Goal: Contribute content: Add original content to the website for others to see

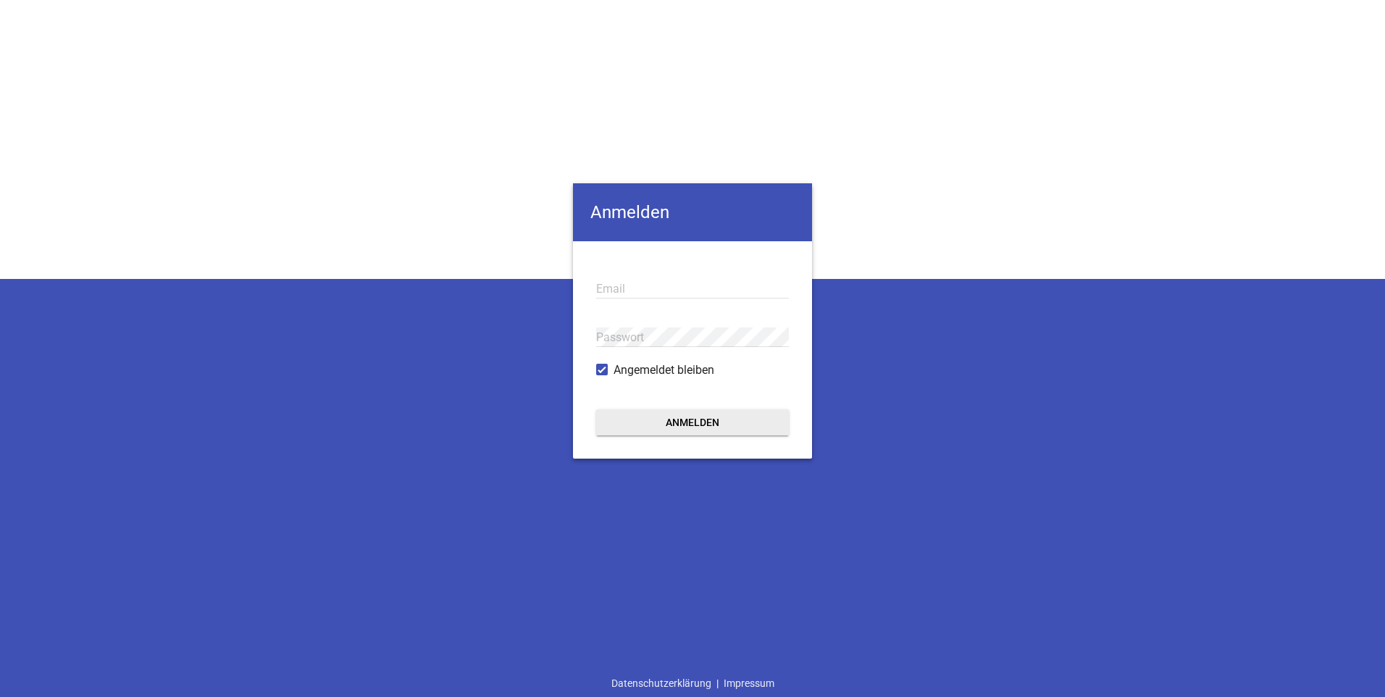
type input "[PERSON_NAME][EMAIL_ADDRESS][DOMAIN_NAME]"
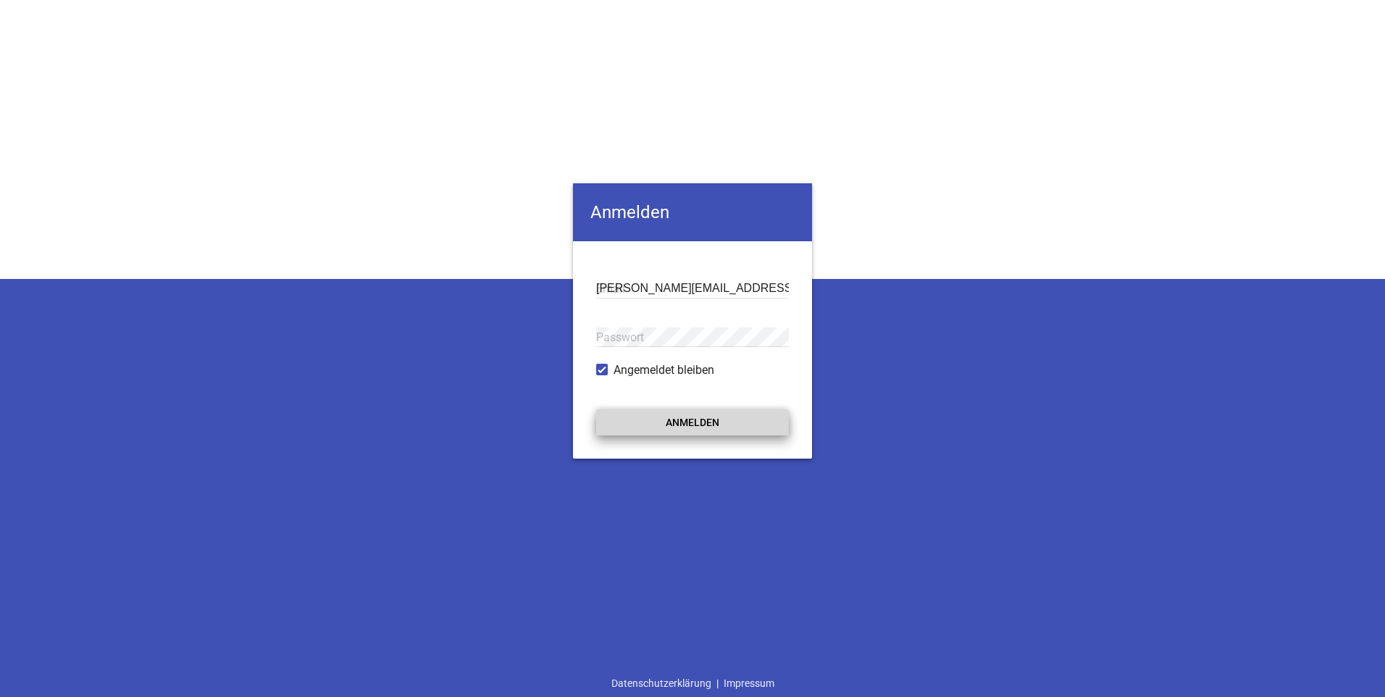
click at [678, 426] on button "Anmelden" at bounding box center [692, 422] width 193 height 26
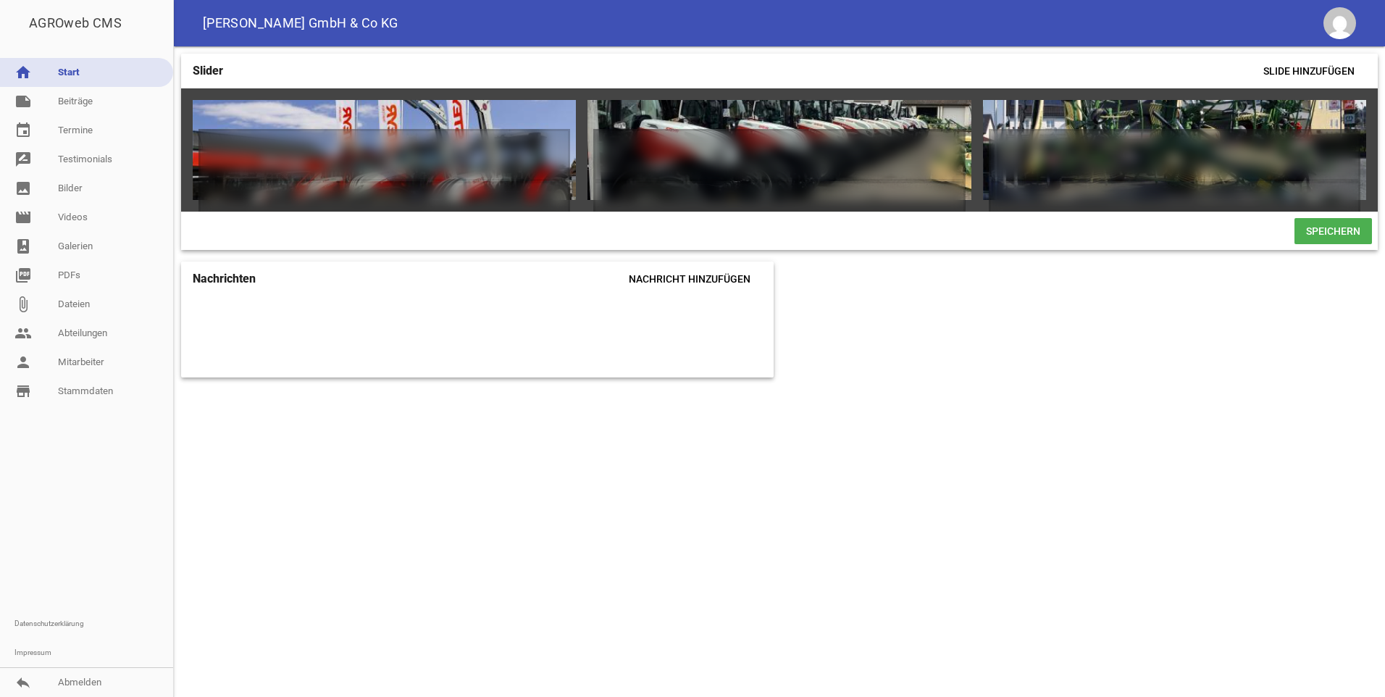
click at [685, 427] on div "Slider Slide hinzufügen games delete crop image games delete crop image games d…" at bounding box center [779, 371] width 1211 height 651
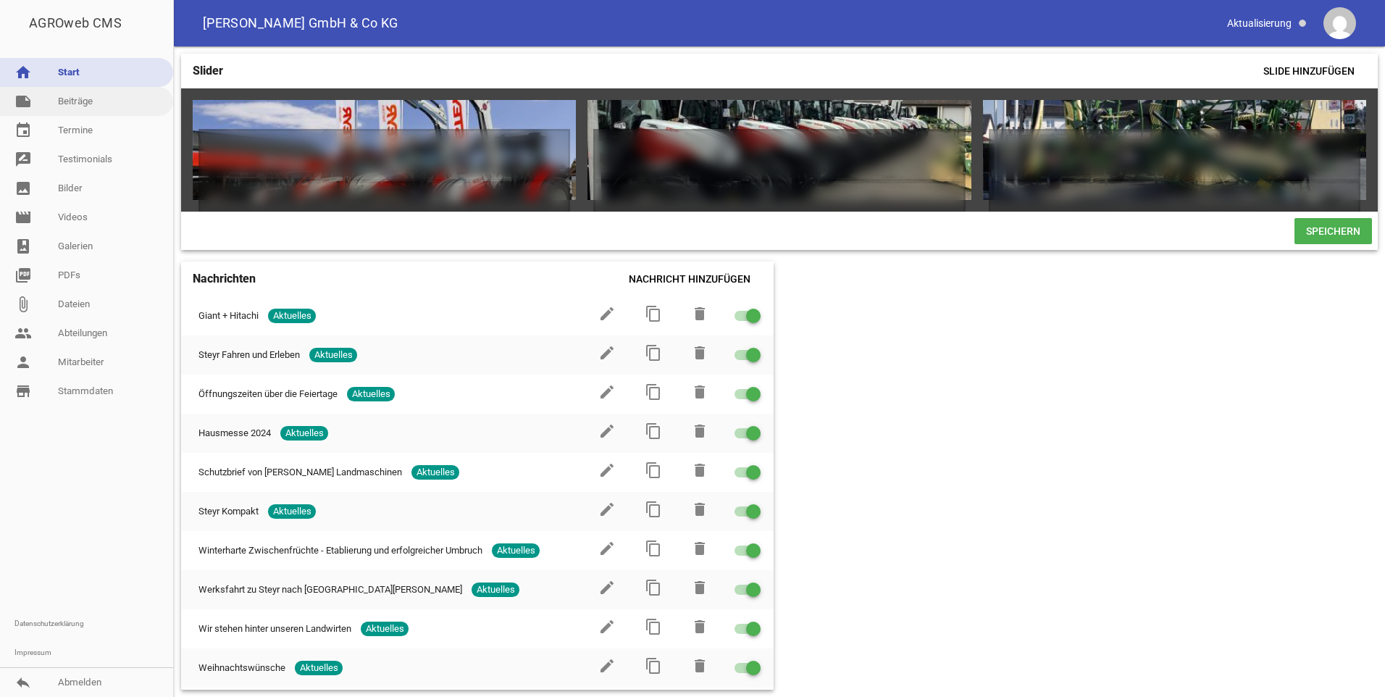
click at [75, 108] on link "note Beiträge" at bounding box center [86, 101] width 173 height 29
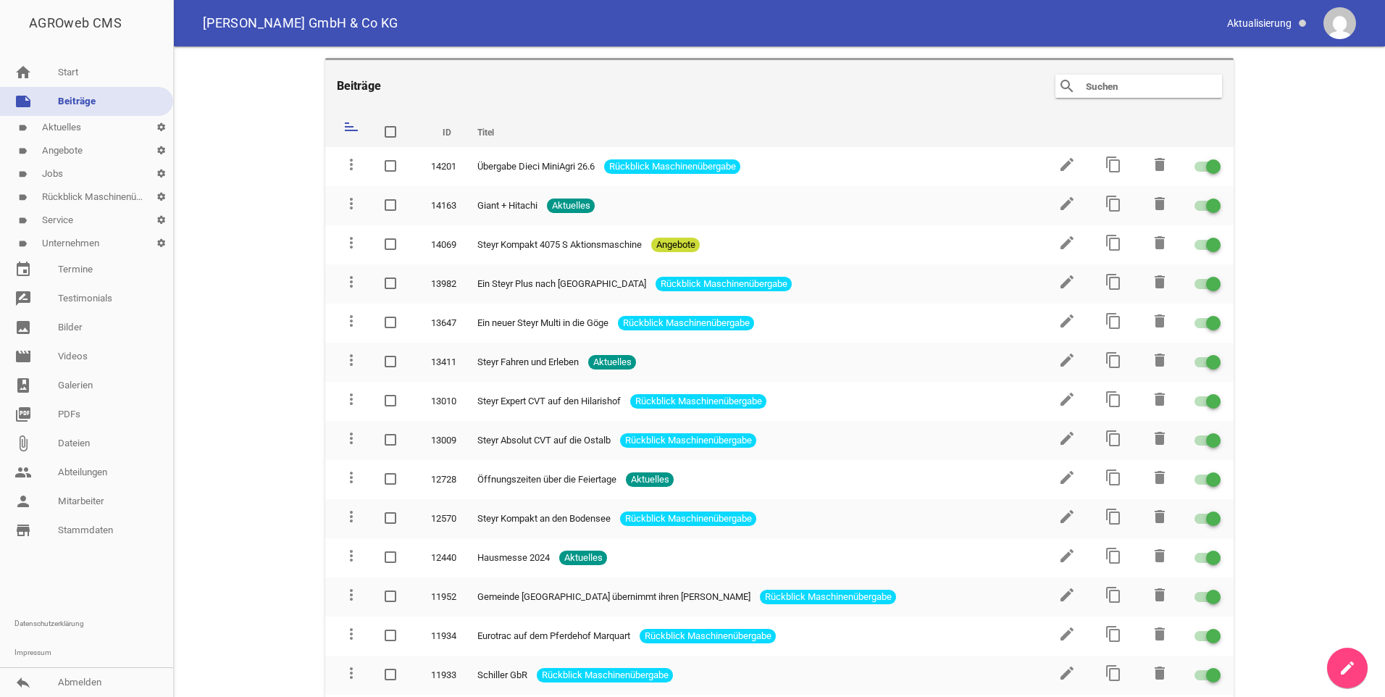
click at [72, 149] on link "label Angebote settings" at bounding box center [86, 150] width 173 height 23
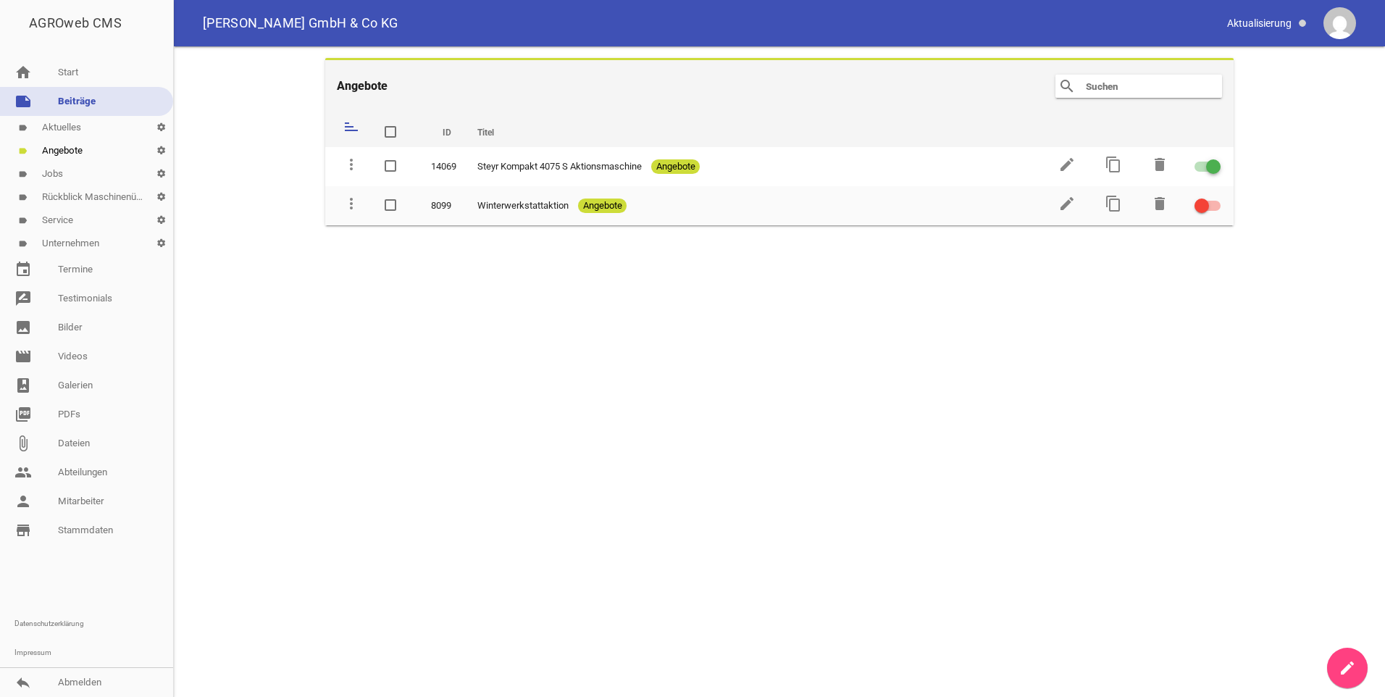
click at [1353, 674] on icon "create" at bounding box center [1347, 667] width 17 height 17
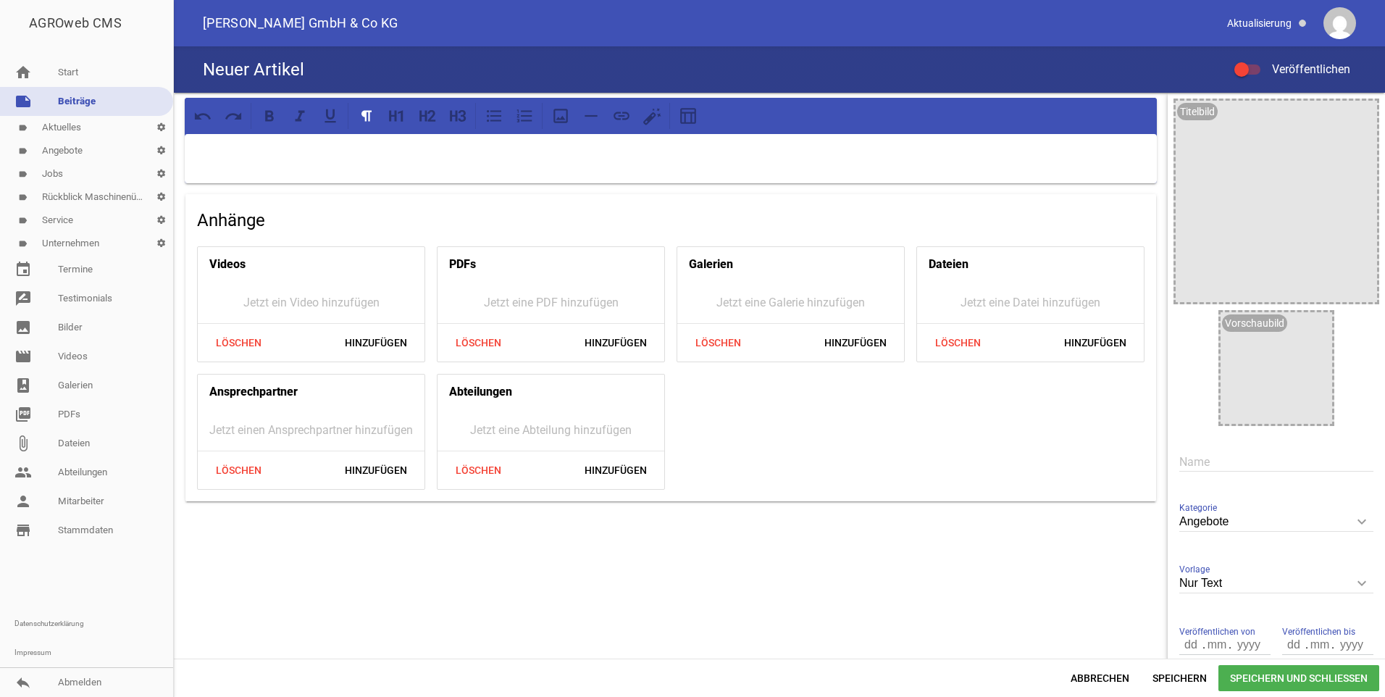
click at [1355, 584] on icon "keyboard_arrow_down" at bounding box center [1362, 583] width 23 height 23
click at [1355, 584] on input "Nur Text" at bounding box center [1277, 584] width 194 height 20
click at [1222, 646] on li "1 Bild" at bounding box center [1277, 651] width 194 height 35
type input "1 Bild"
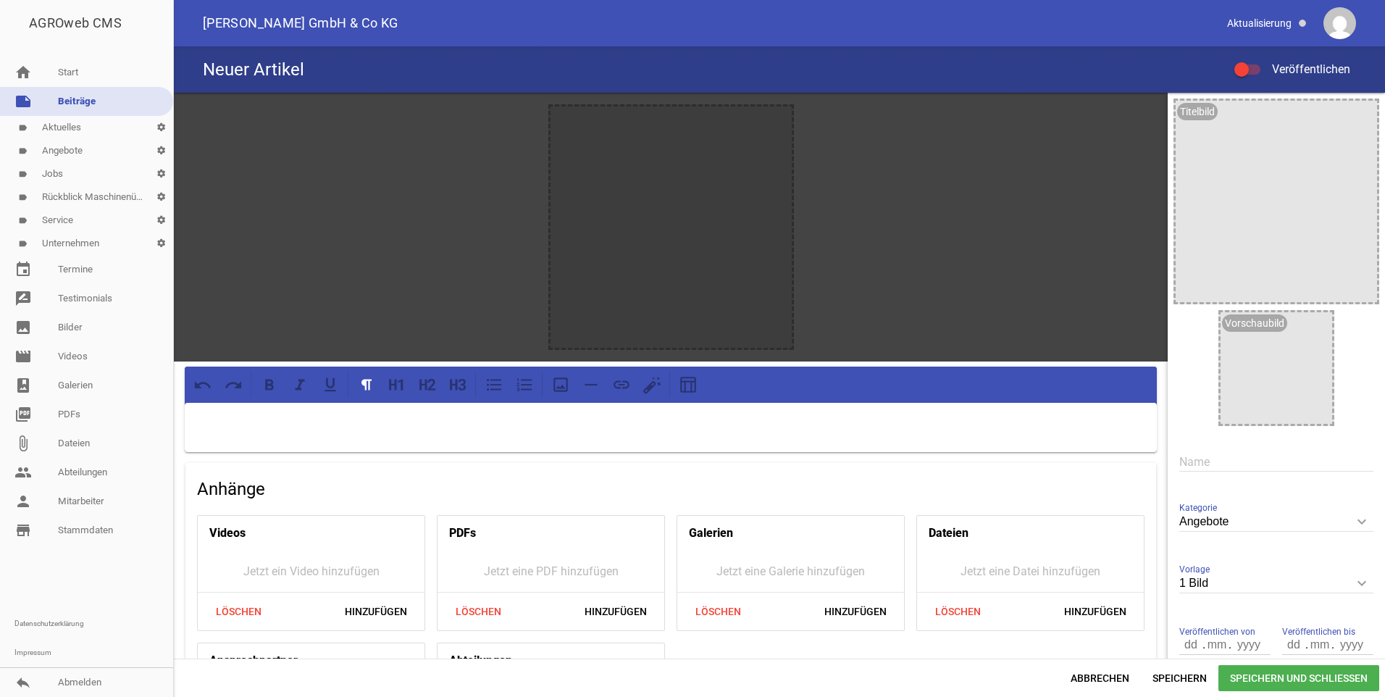
click at [1201, 453] on input "text" at bounding box center [1277, 462] width 194 height 20
type input "Steyr Multi"
click at [61, 331] on link "image Bilder" at bounding box center [86, 327] width 173 height 29
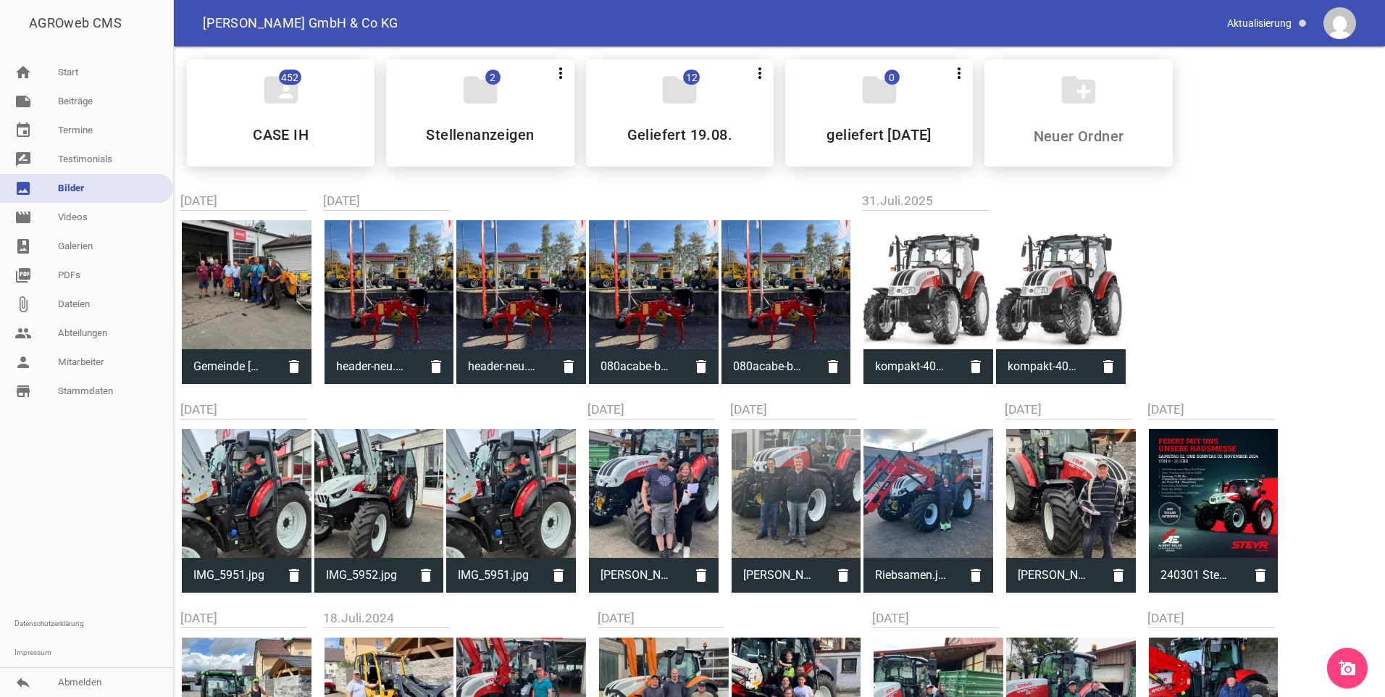
click at [1347, 681] on link "add_a_photo" at bounding box center [1347, 668] width 41 height 41
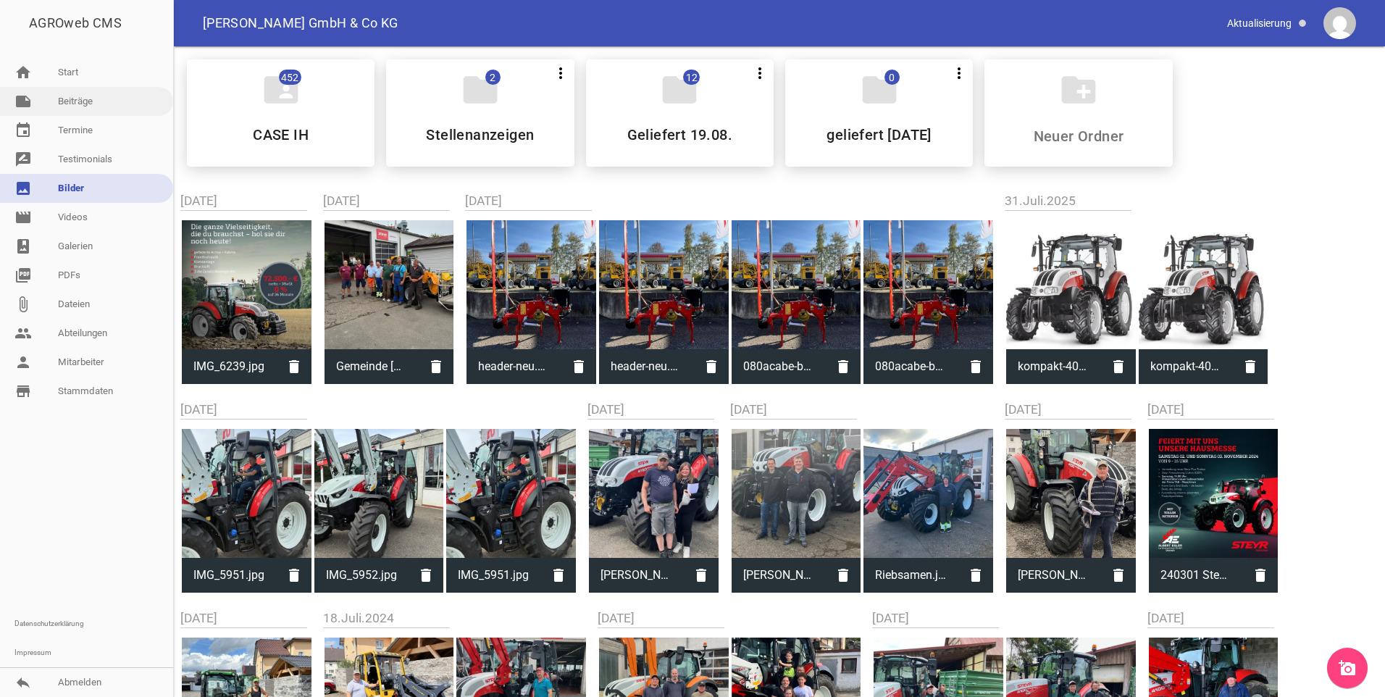
click at [67, 104] on link "note Beiträge" at bounding box center [86, 101] width 173 height 29
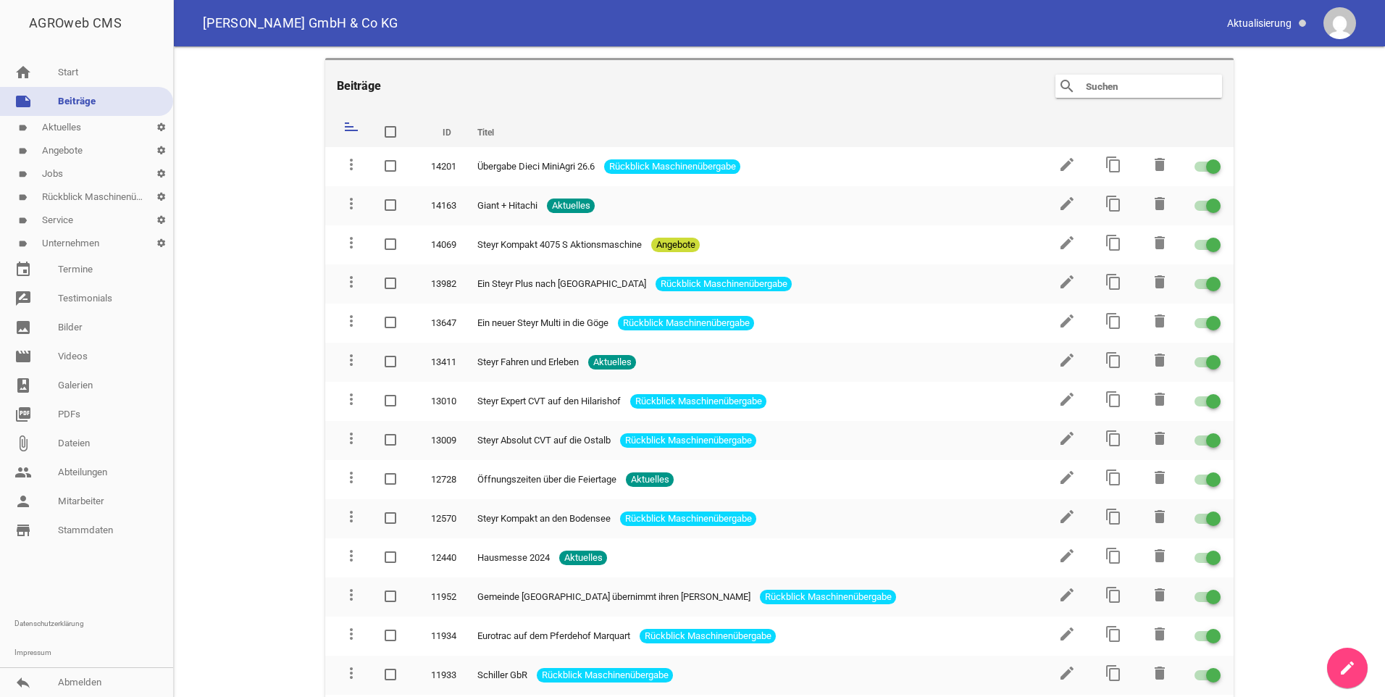
click at [61, 152] on link "label Angebote settings" at bounding box center [86, 150] width 173 height 23
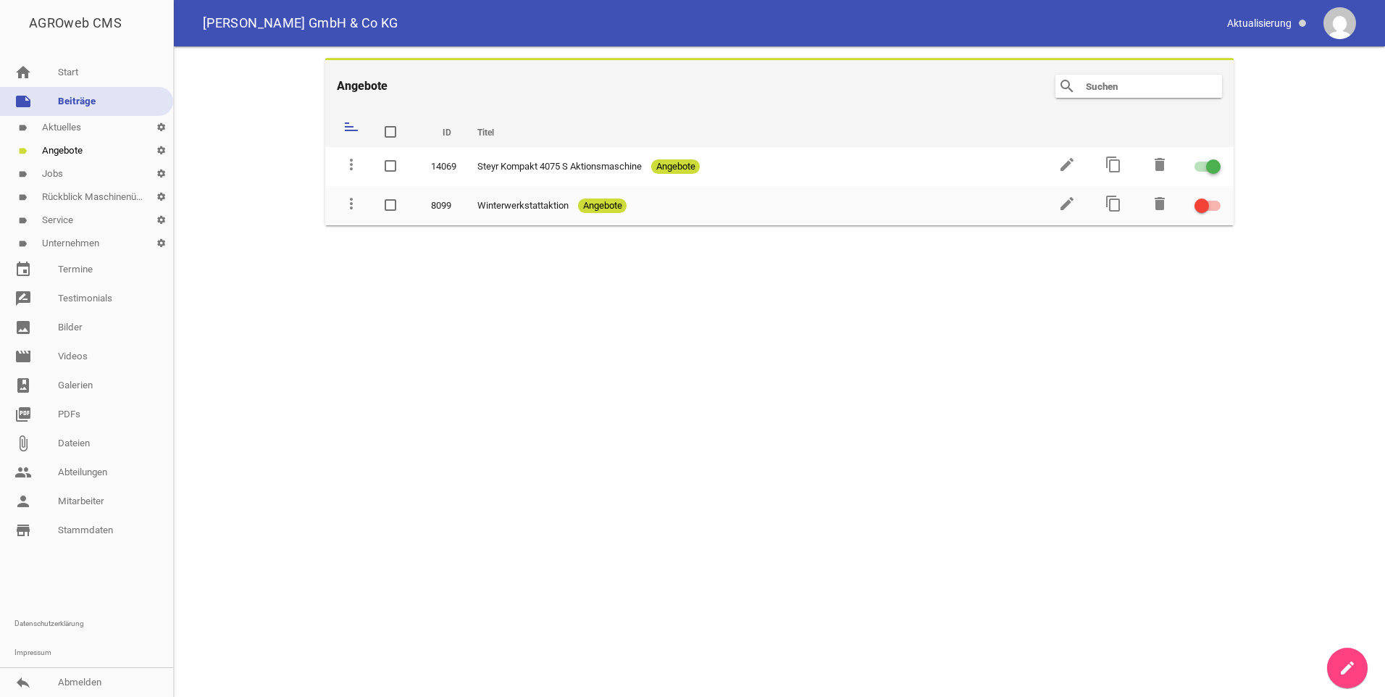
click at [1348, 673] on icon "create" at bounding box center [1347, 667] width 17 height 17
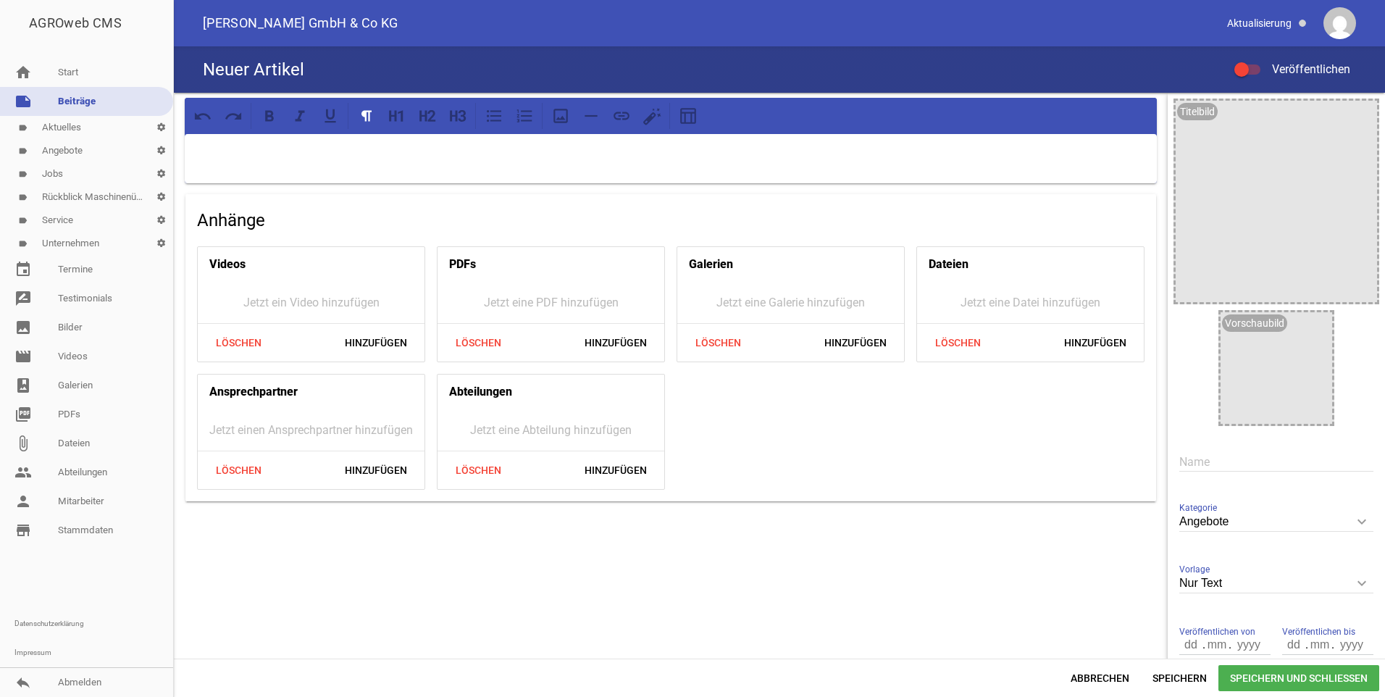
click at [1356, 585] on icon "keyboard_arrow_down" at bounding box center [1362, 583] width 23 height 23
click at [1356, 585] on input "Nur Text" at bounding box center [1277, 584] width 194 height 20
click at [1195, 654] on li "1 Bild" at bounding box center [1277, 651] width 194 height 35
type input "1 Bild"
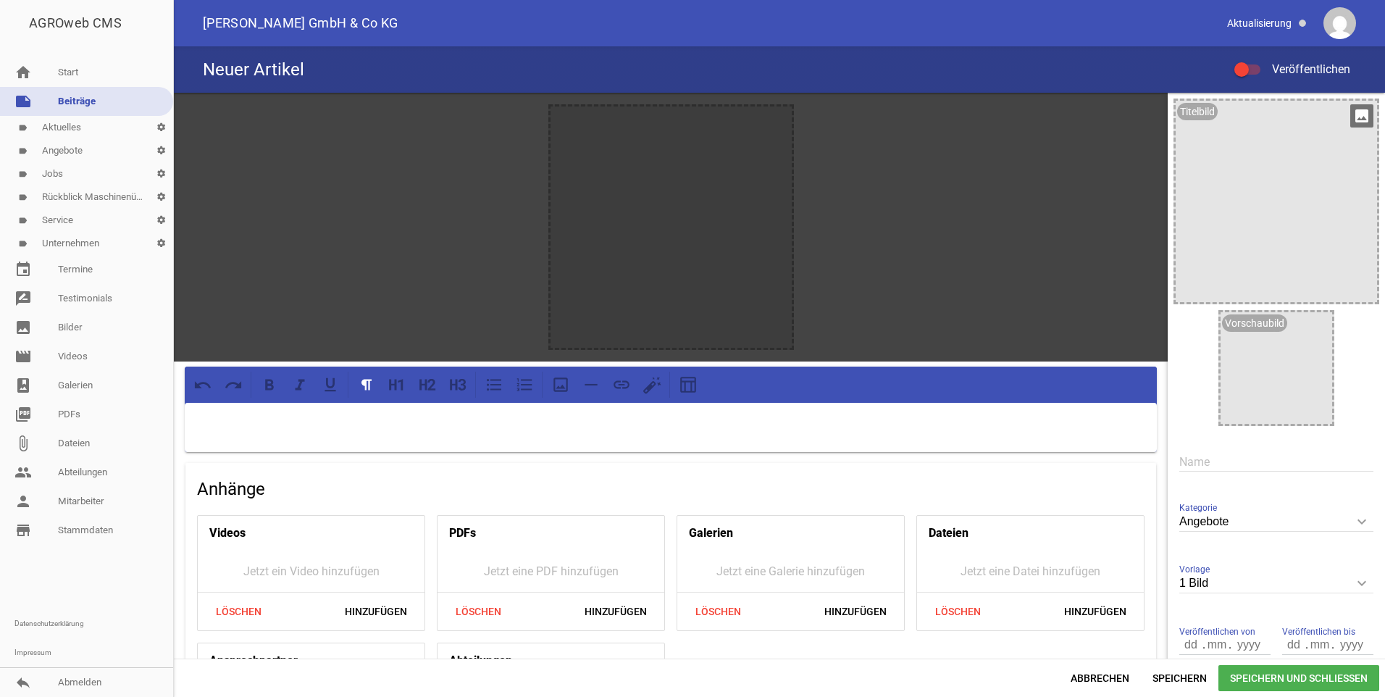
click at [1355, 120] on icon "image" at bounding box center [1362, 115] width 23 height 23
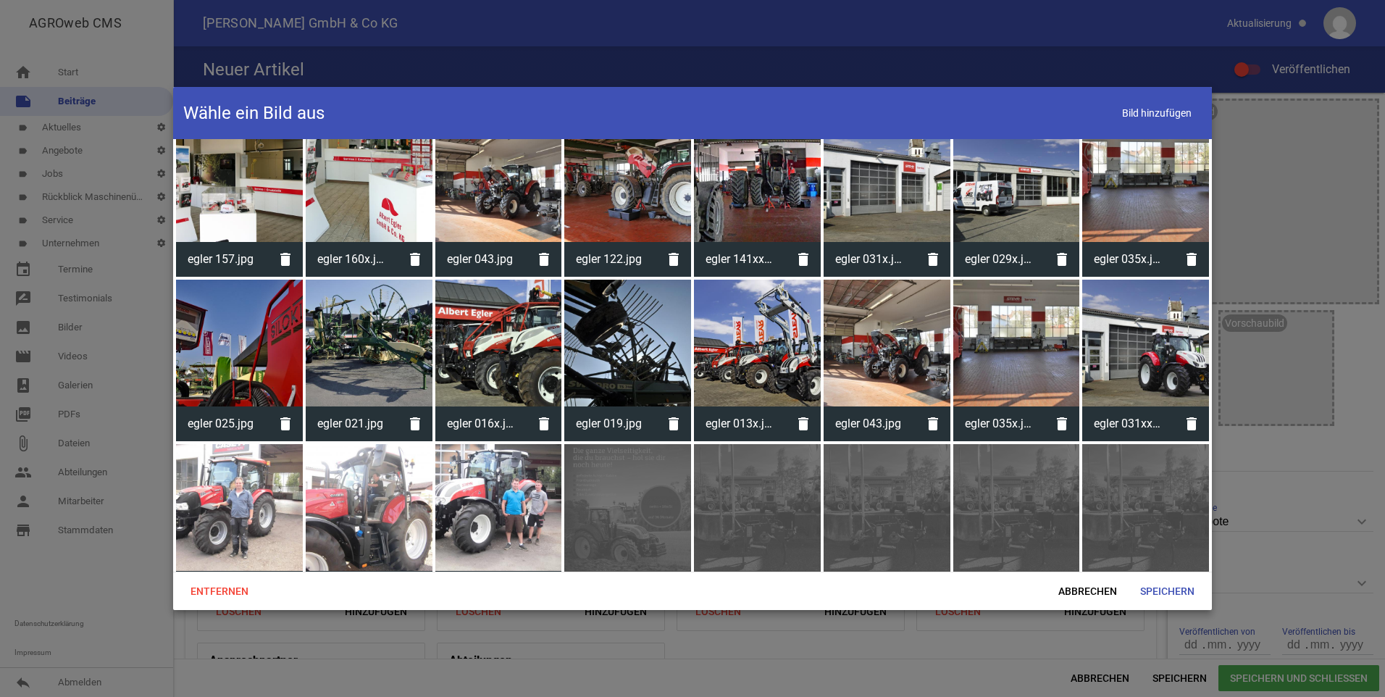
scroll to position [719, 0]
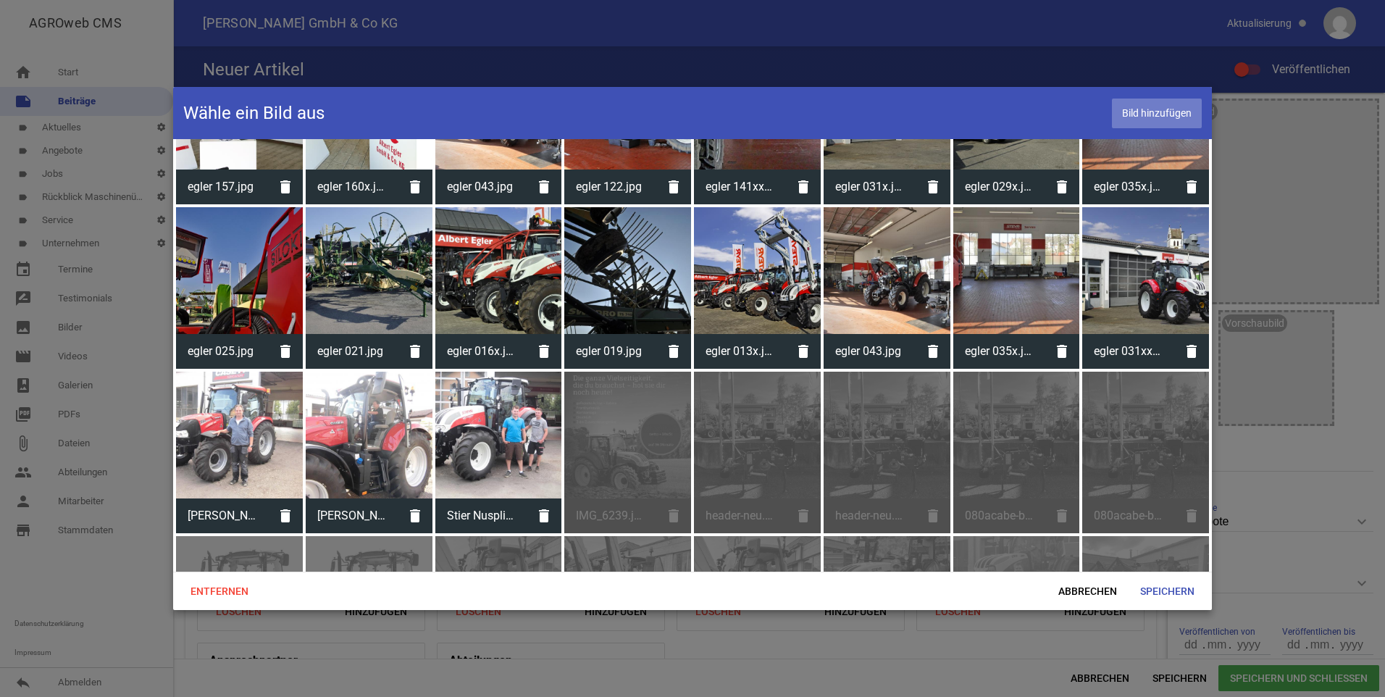
click at [1161, 115] on span "Bild hinzufügen" at bounding box center [1157, 114] width 90 height 30
click at [621, 448] on div "IMG_6239.jpg delete" at bounding box center [627, 453] width 127 height 162
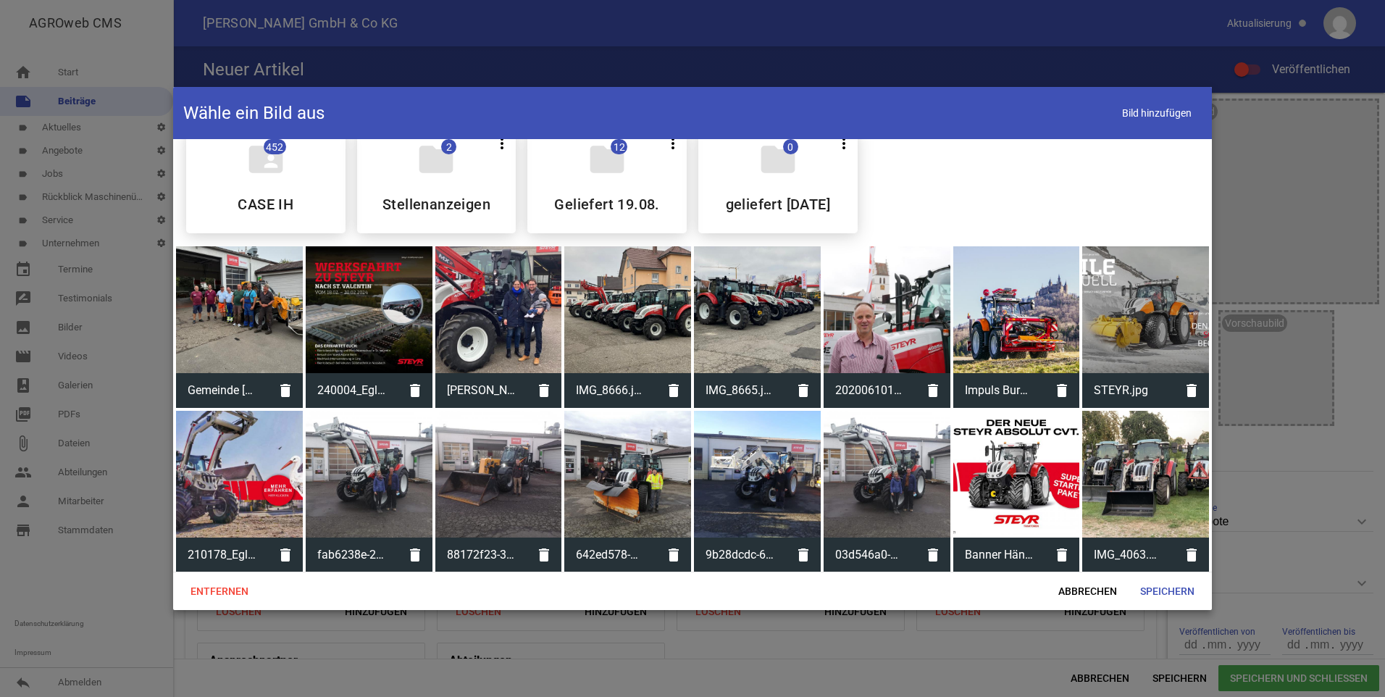
scroll to position [0, 0]
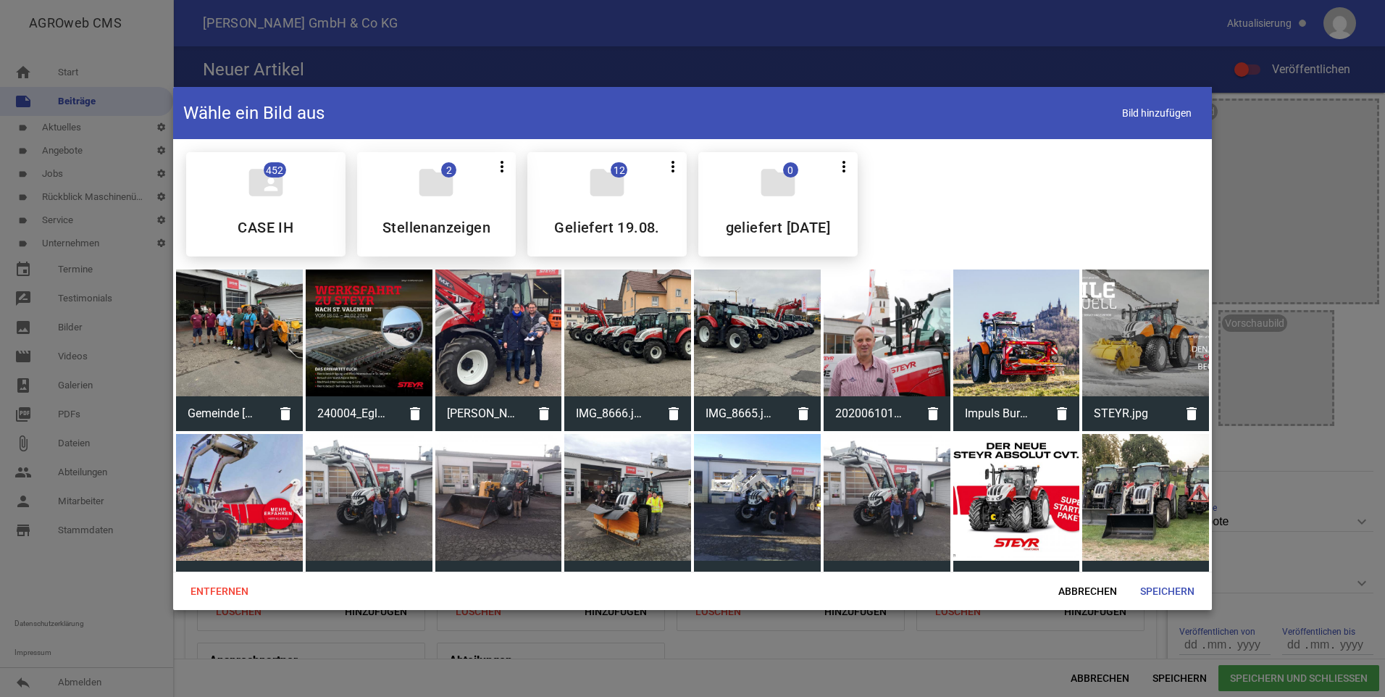
click at [467, 201] on div "folder 2 more_vert Teilen Bearbeiten Löschen Stellenanzeigen" at bounding box center [436, 204] width 159 height 104
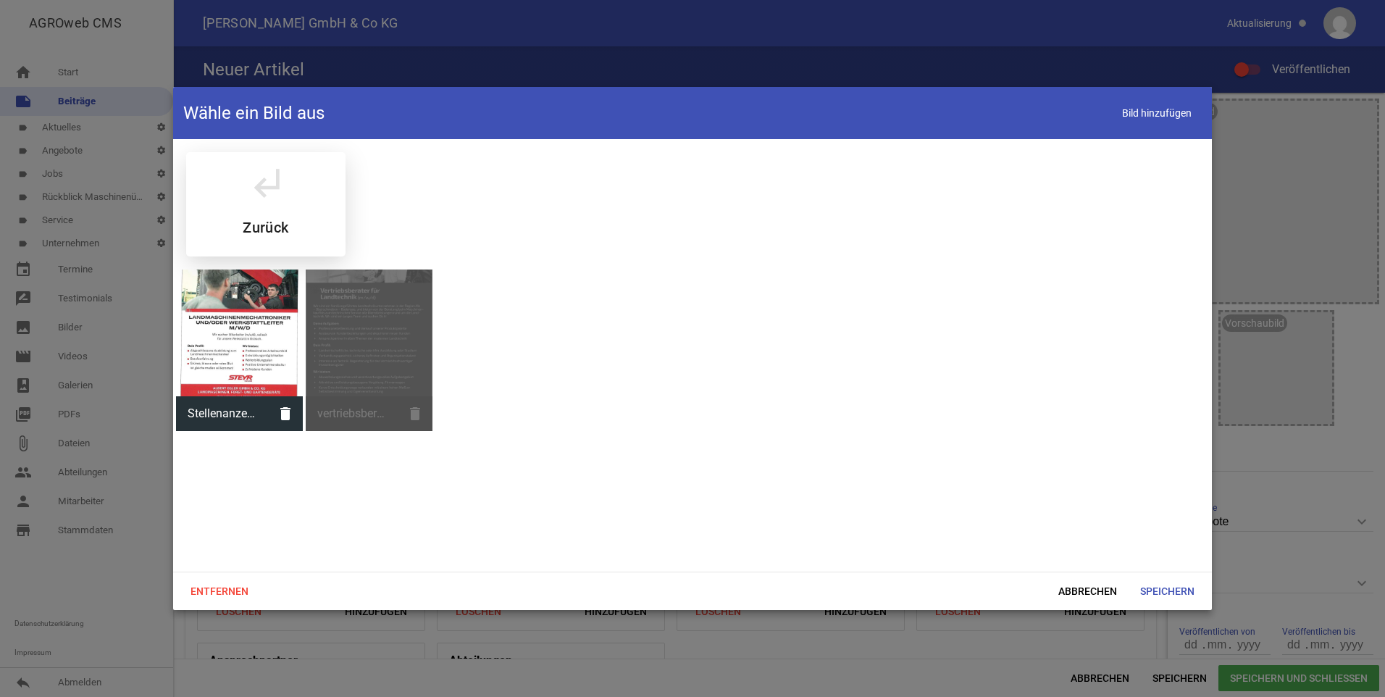
click at [294, 210] on div "subdirectory_arrow_left Zurück" at bounding box center [265, 204] width 159 height 104
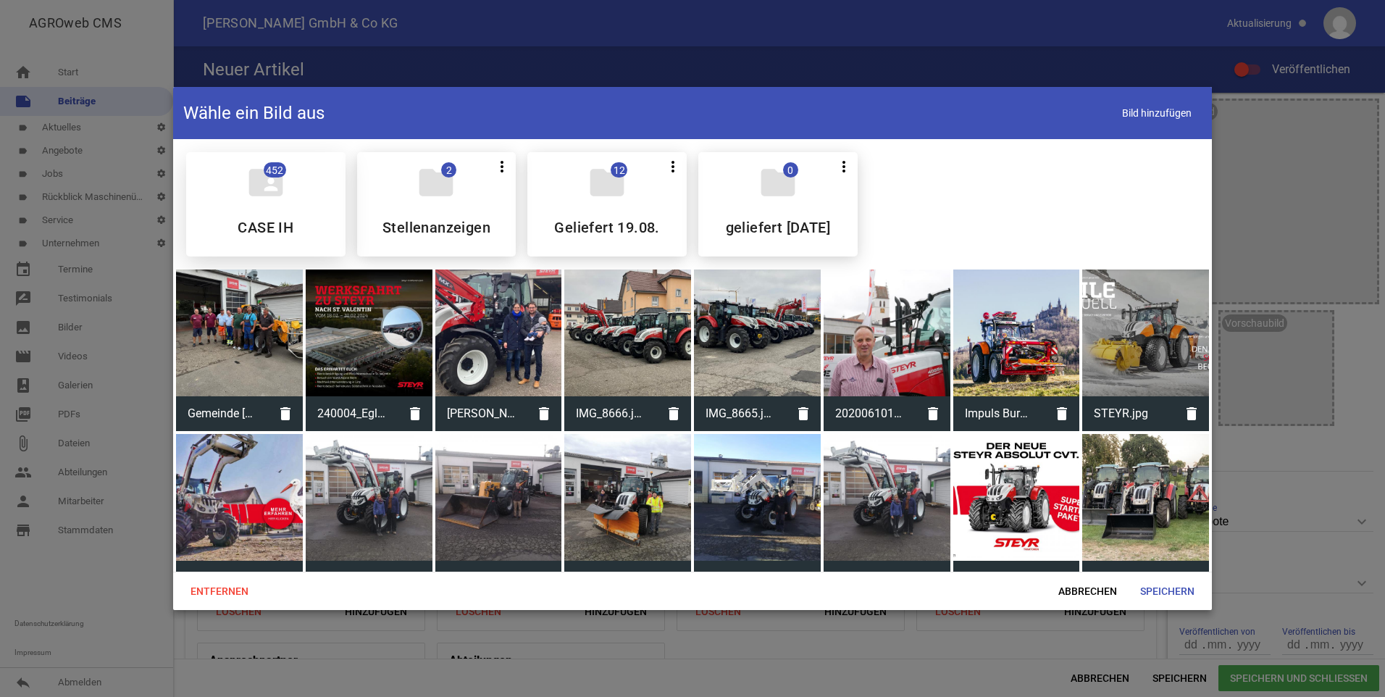
click at [286, 220] on h5 "CASE IH" at bounding box center [266, 227] width 56 height 14
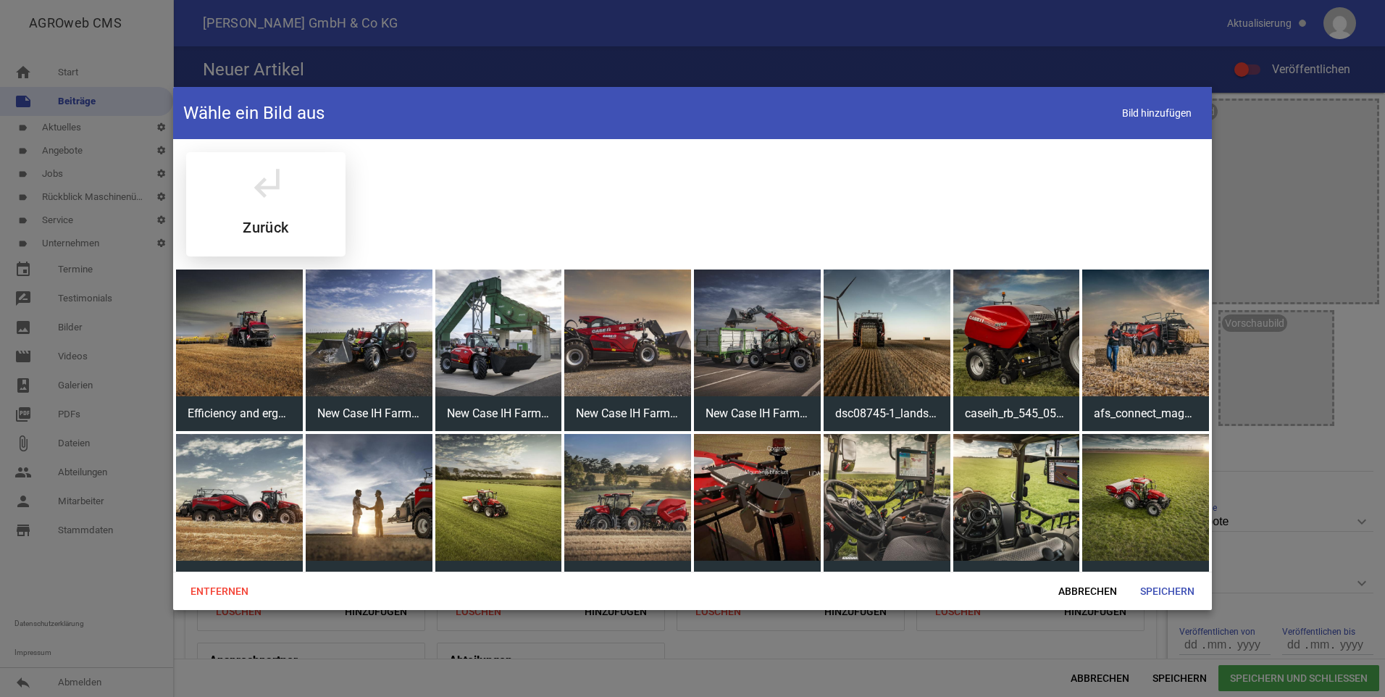
click at [291, 222] on div "subdirectory_arrow_left Zurück" at bounding box center [265, 204] width 159 height 104
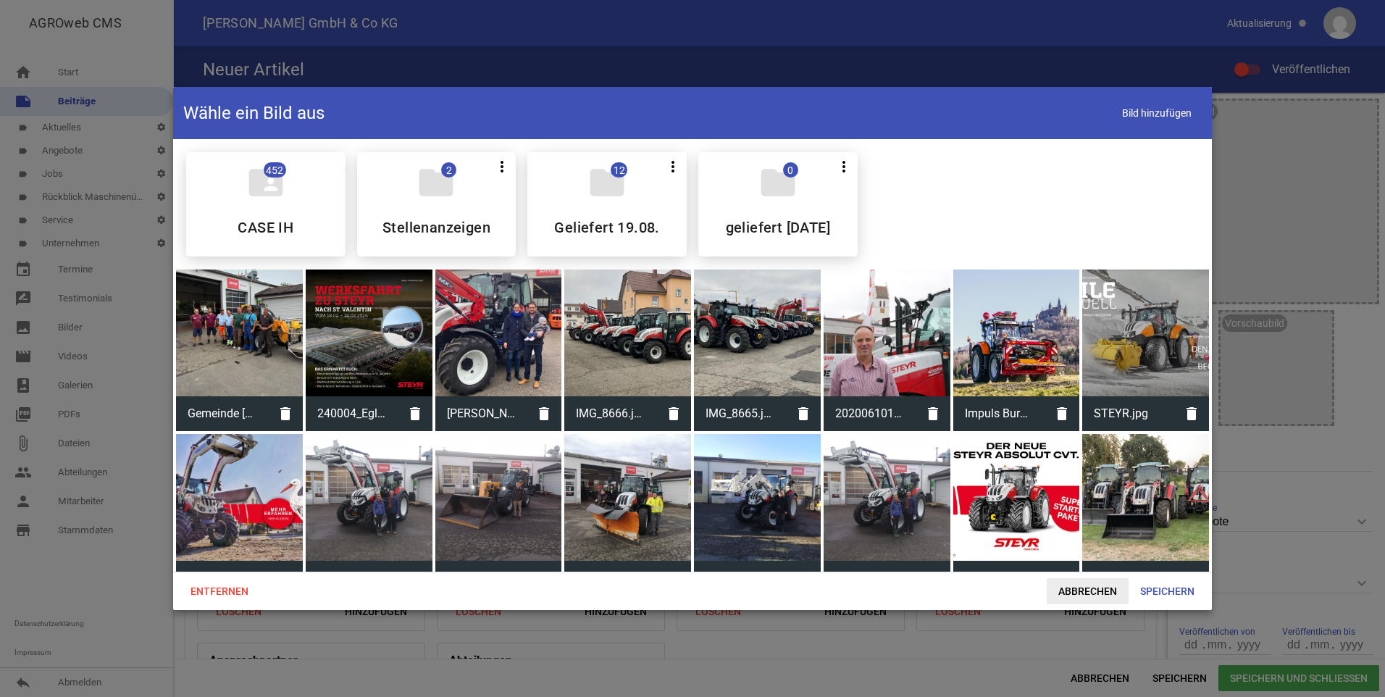
click at [1107, 594] on span "Abbrechen" at bounding box center [1088, 591] width 82 height 26
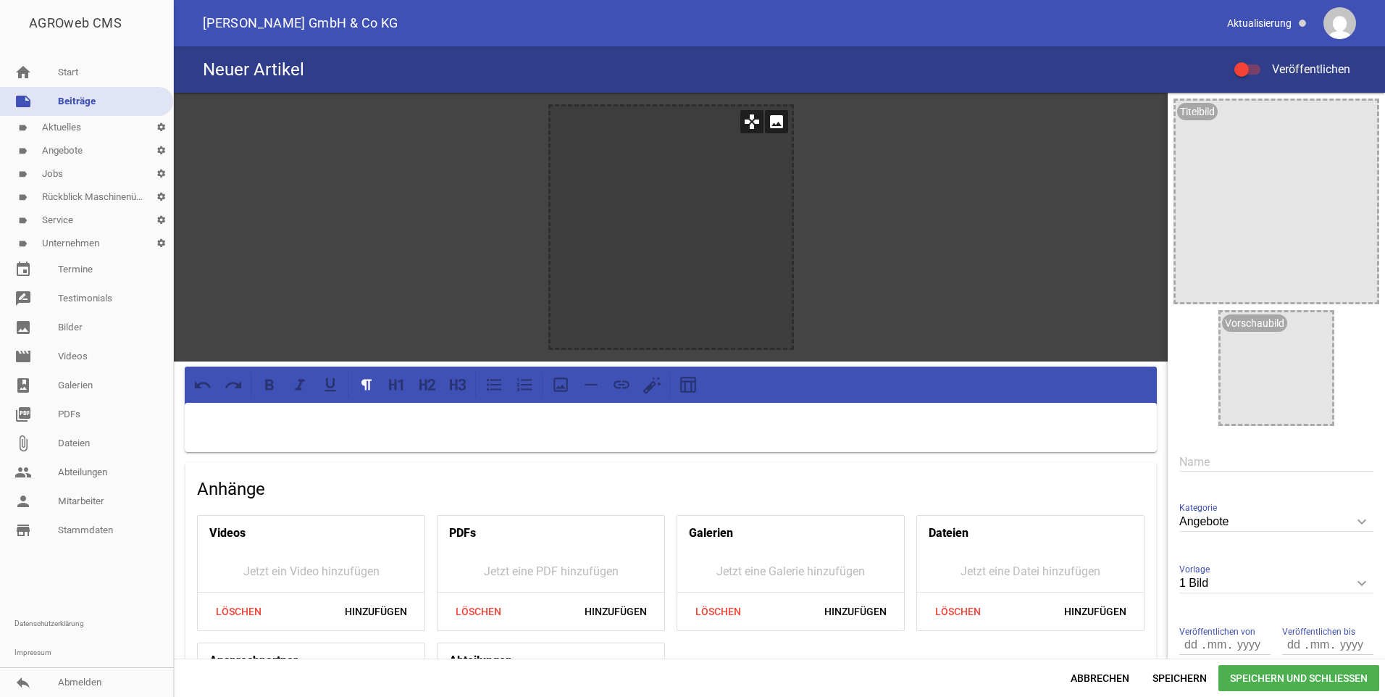
click at [659, 195] on div at bounding box center [671, 227] width 241 height 241
click at [769, 123] on icon "image" at bounding box center [776, 121] width 23 height 23
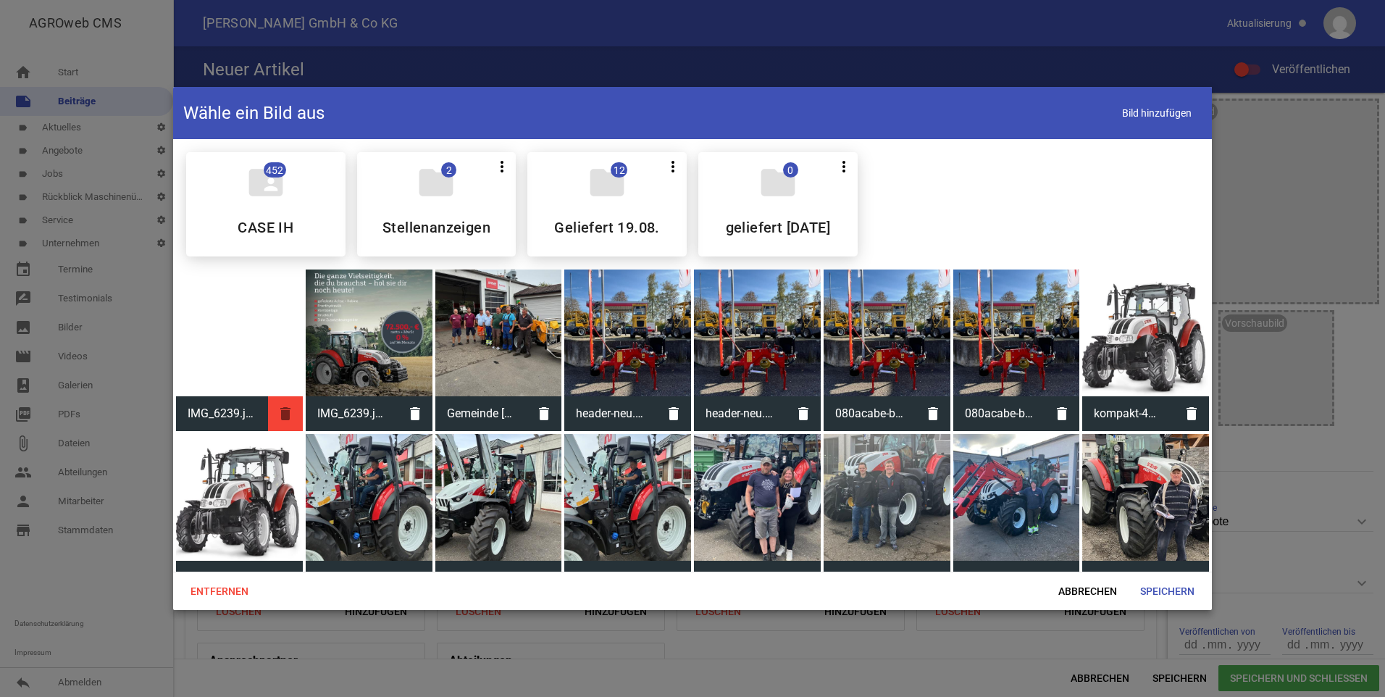
click at [284, 409] on icon "delete" at bounding box center [285, 413] width 35 height 35
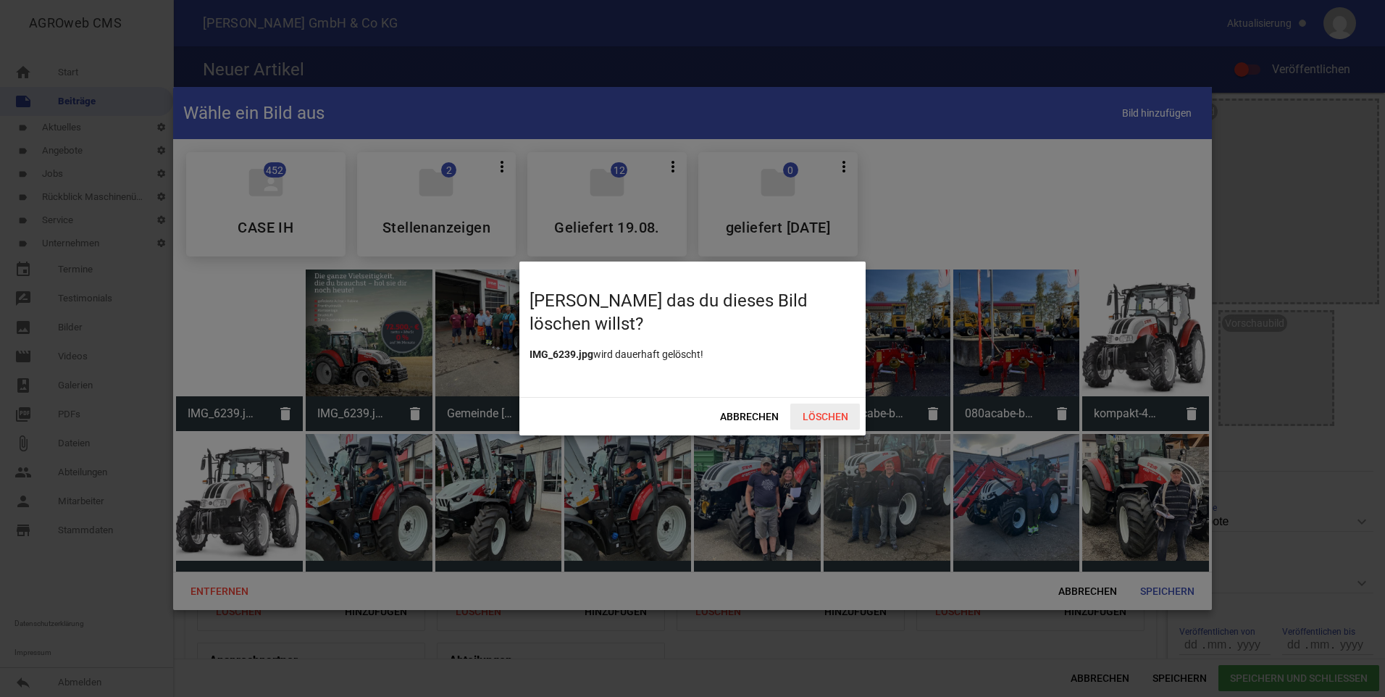
click at [818, 422] on span "Löschen" at bounding box center [825, 417] width 70 height 26
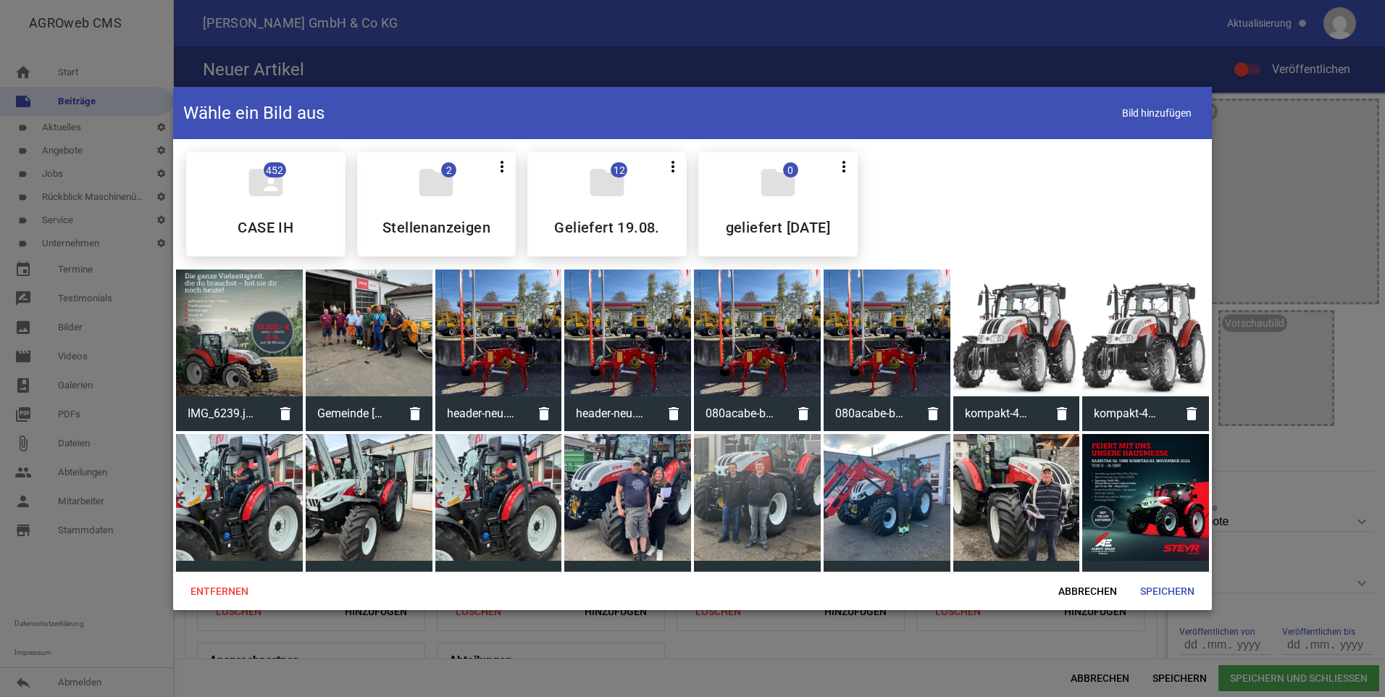
click at [230, 346] on div at bounding box center [239, 333] width 127 height 127
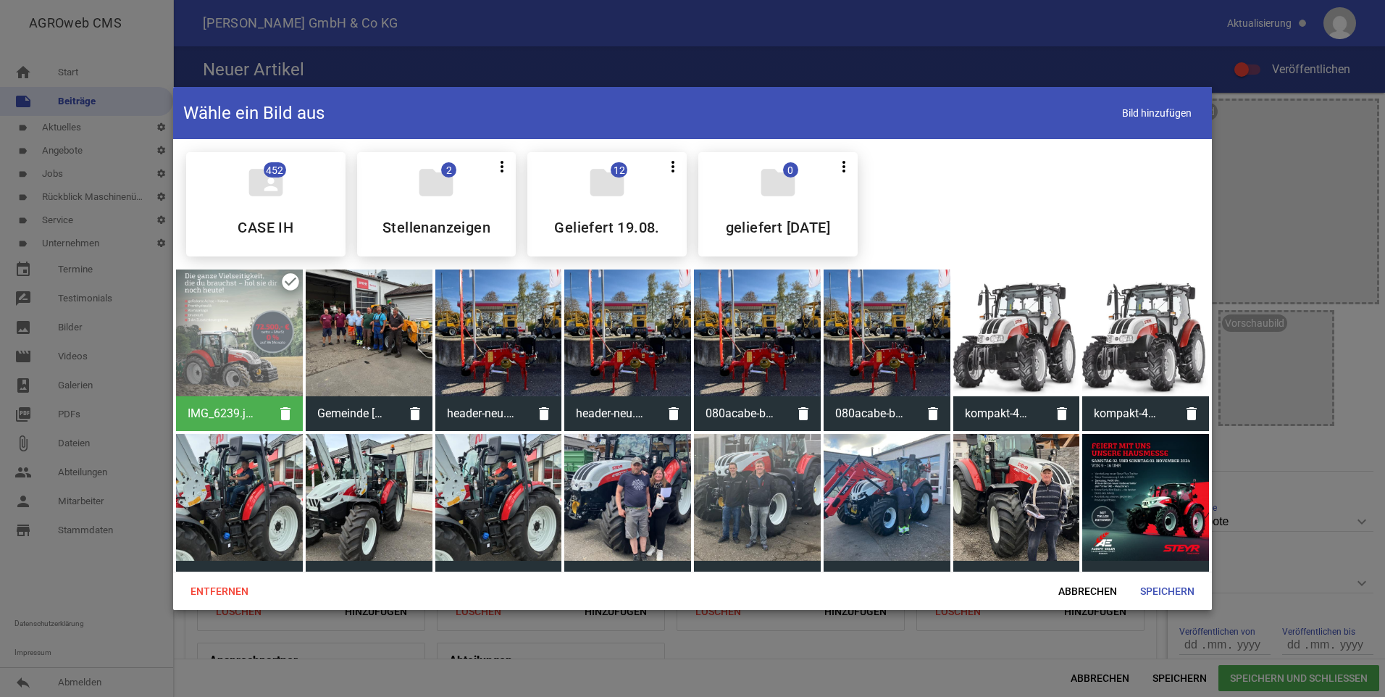
click at [230, 346] on div at bounding box center [239, 333] width 127 height 127
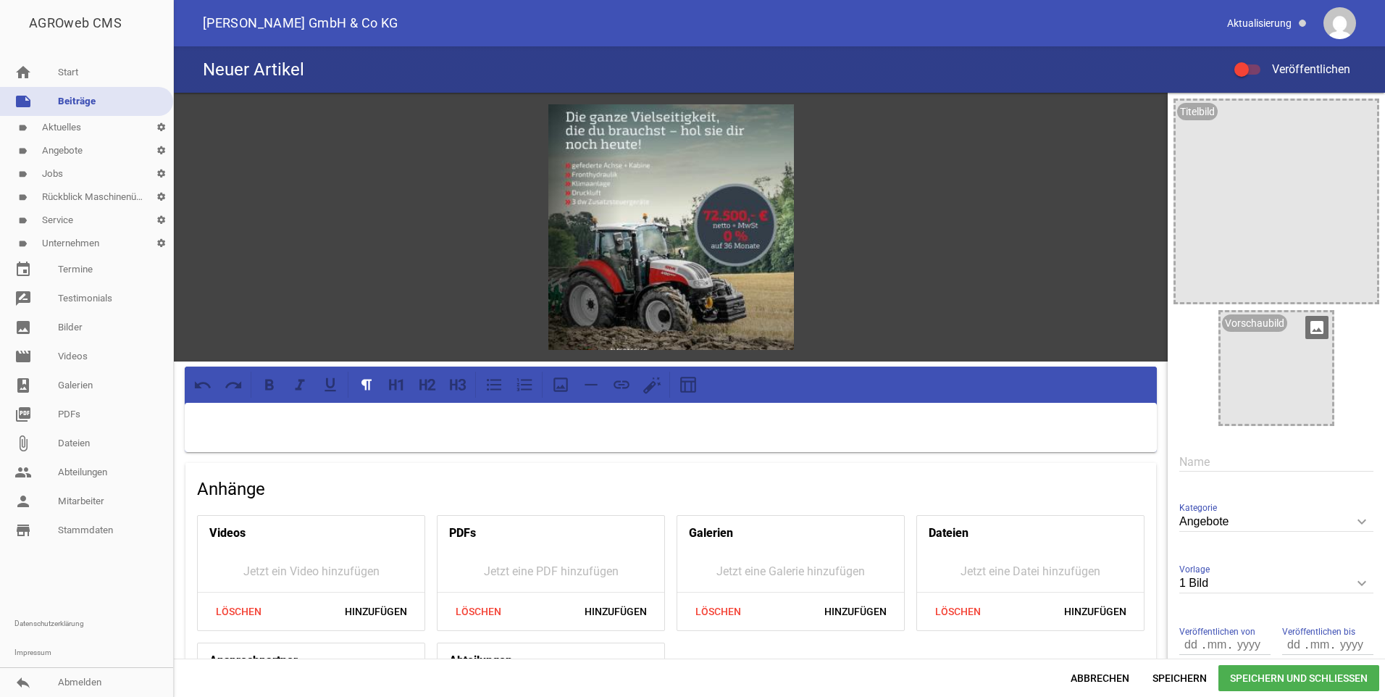
click at [1266, 360] on div at bounding box center [1277, 368] width 112 height 112
click at [1307, 331] on icon "image" at bounding box center [1317, 327] width 23 height 23
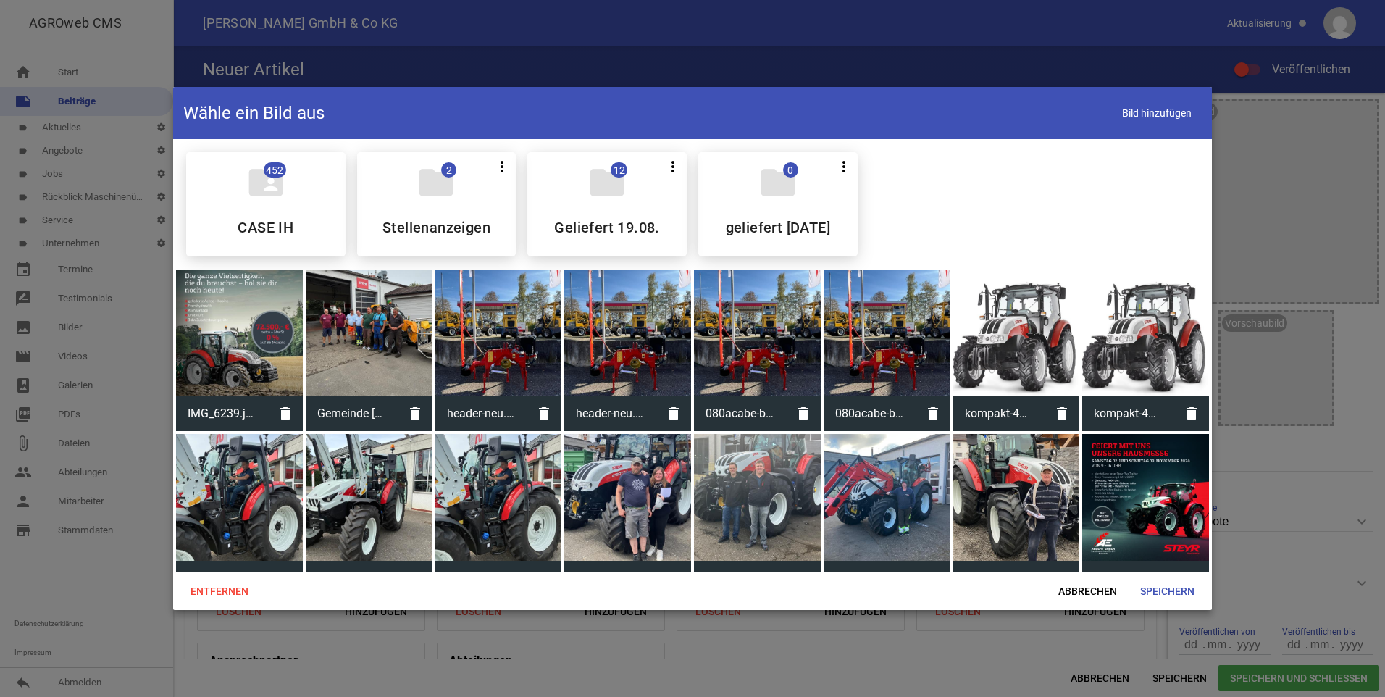
click at [270, 393] on div at bounding box center [239, 333] width 127 height 127
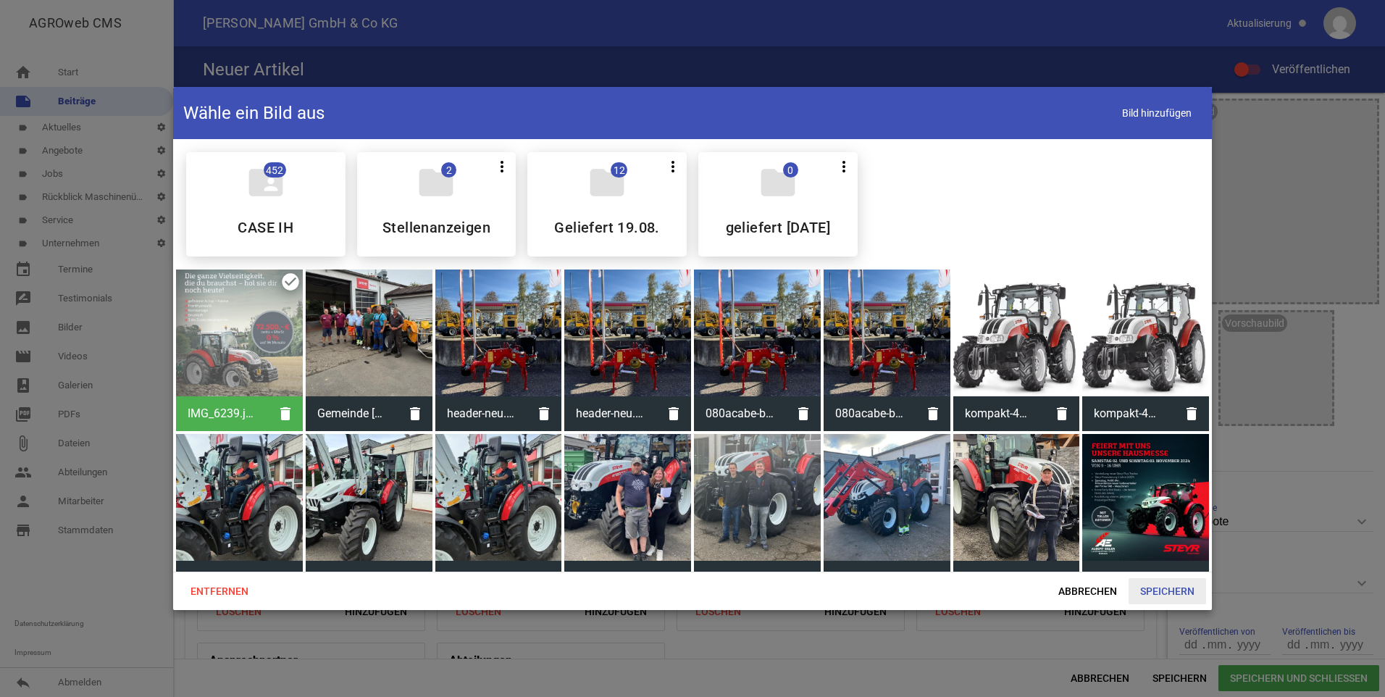
click at [1166, 588] on span "Speichern" at bounding box center [1168, 591] width 78 height 26
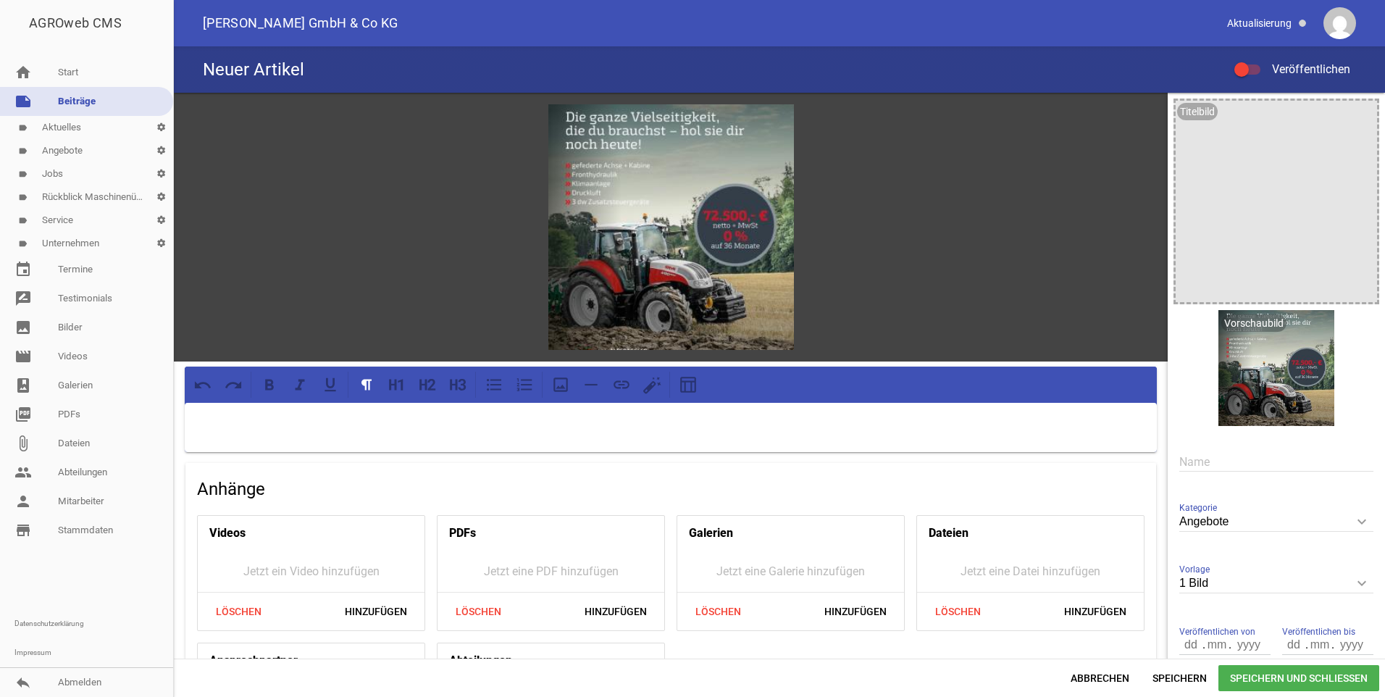
scroll to position [72, 0]
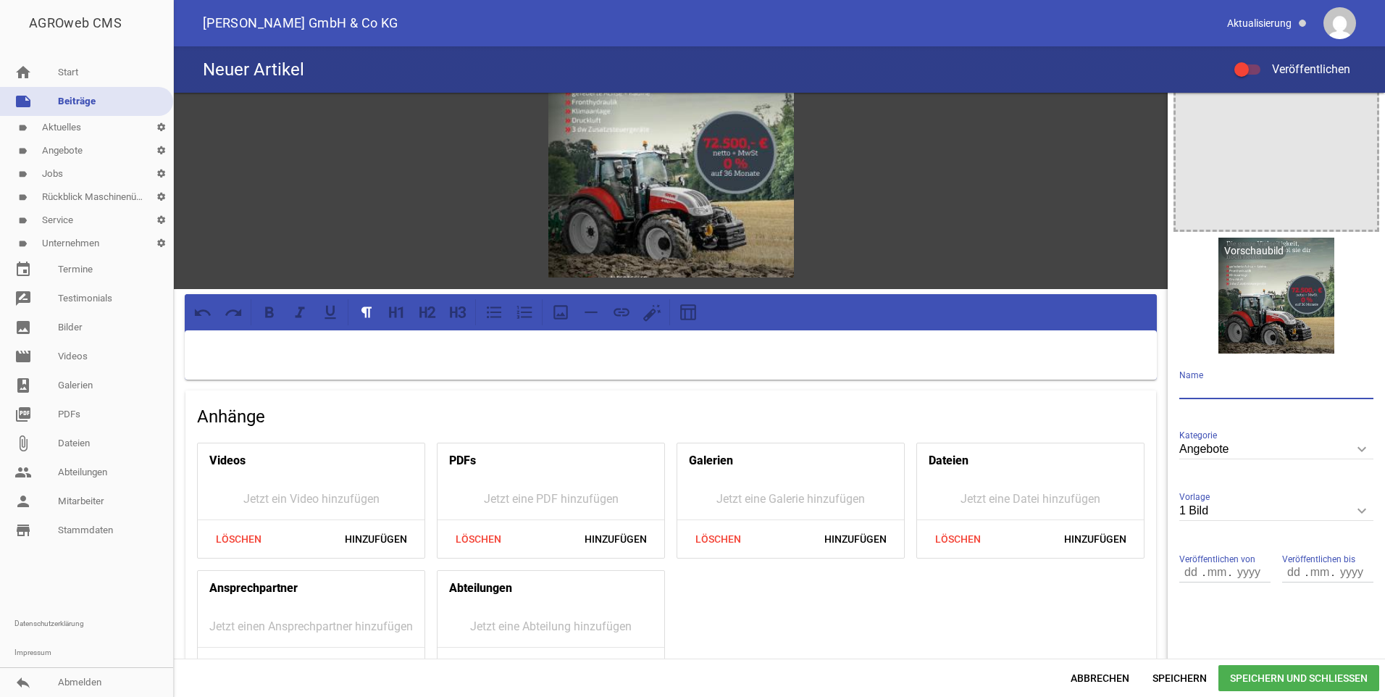
click at [1194, 391] on input "text" at bounding box center [1277, 390] width 194 height 20
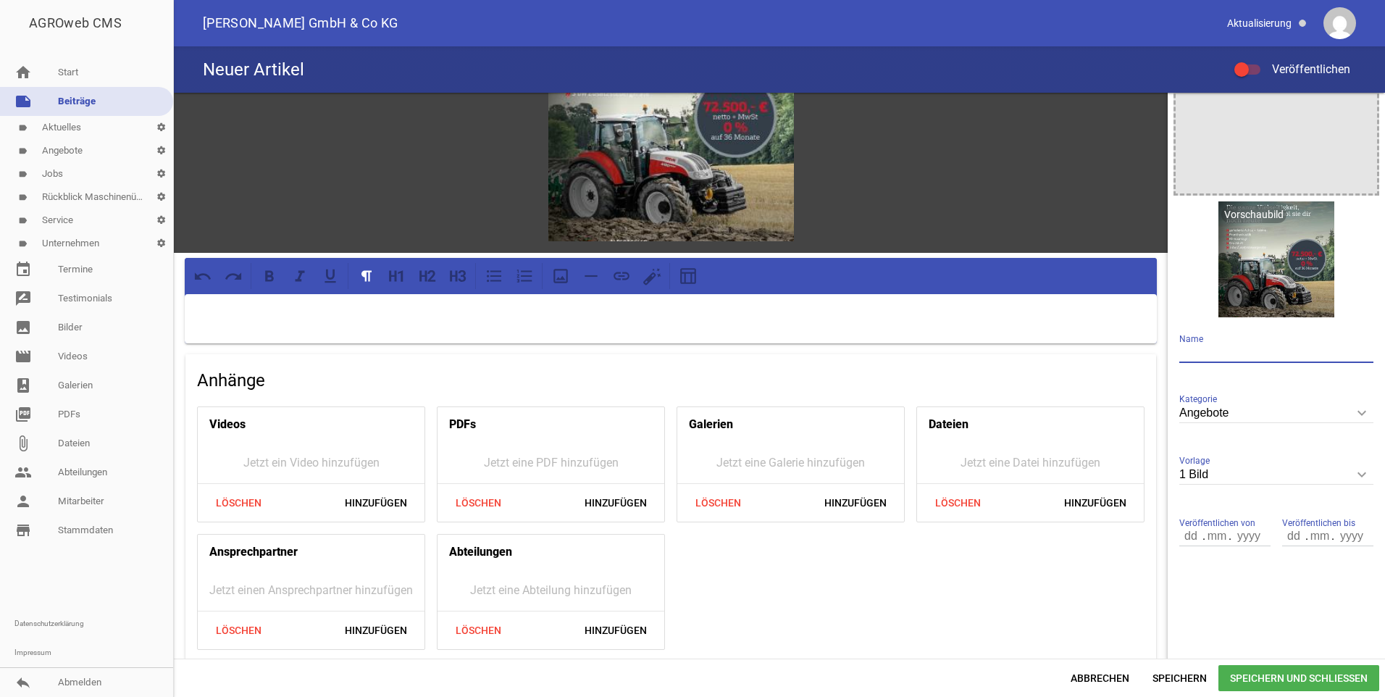
scroll to position [116, 0]
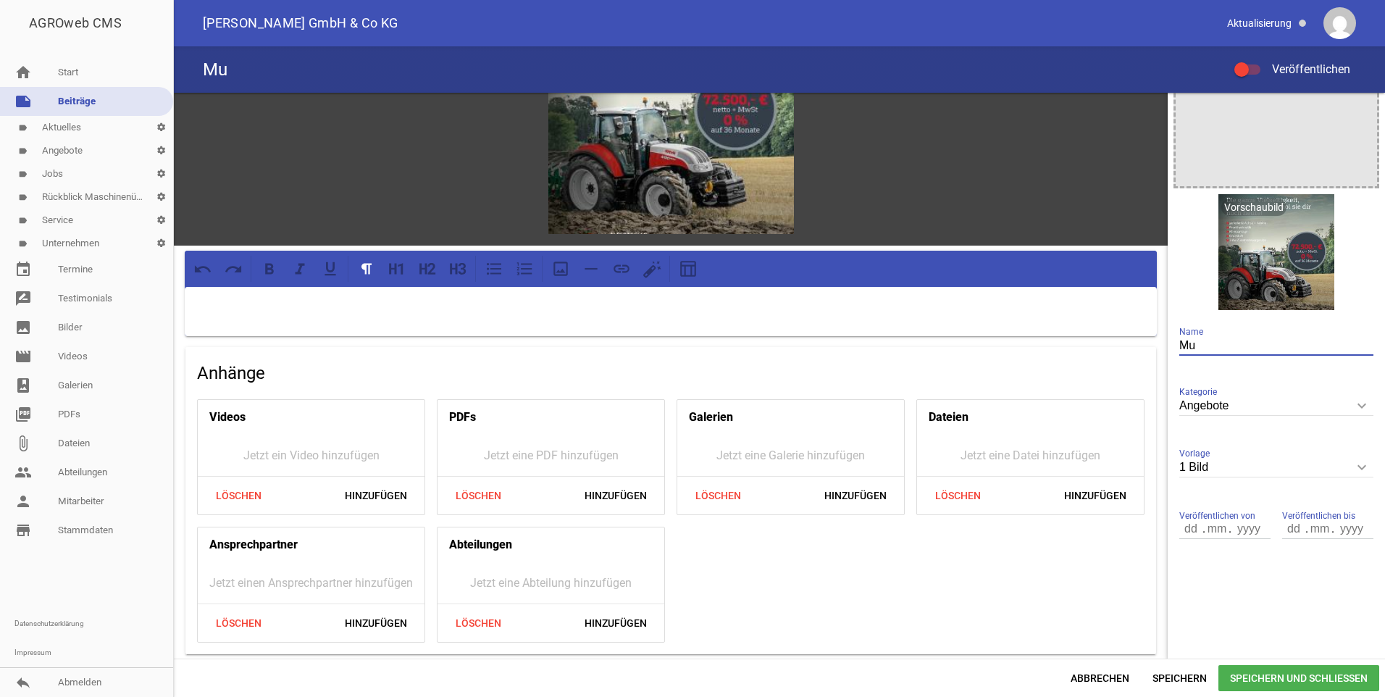
type input "M"
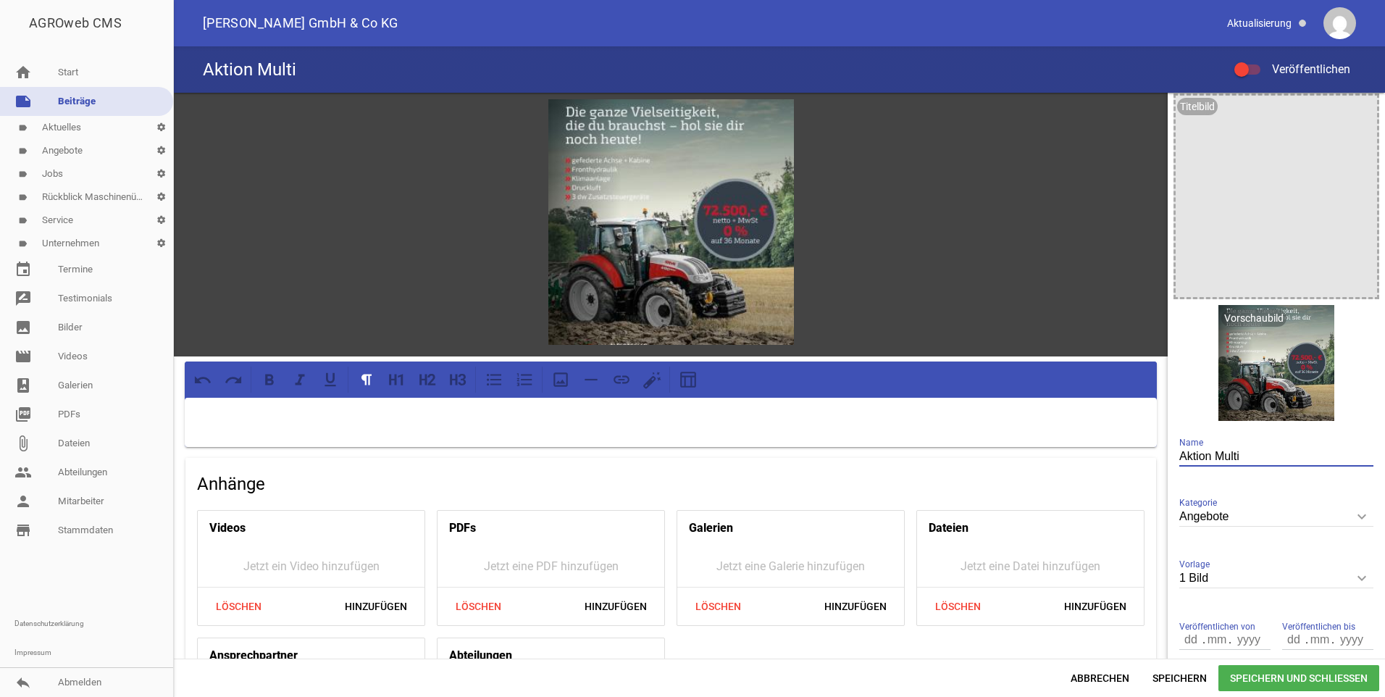
scroll to position [0, 0]
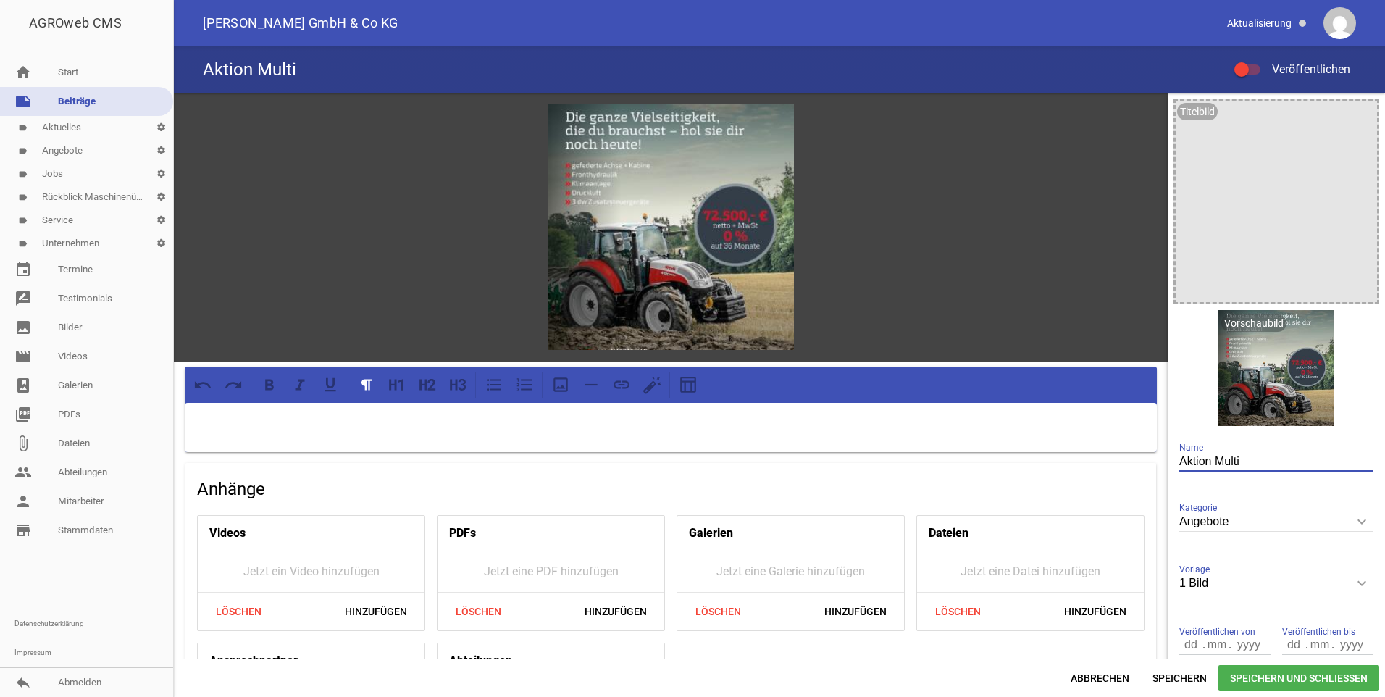
type input "Aktion Multi"
click at [277, 422] on p at bounding box center [671, 421] width 952 height 17
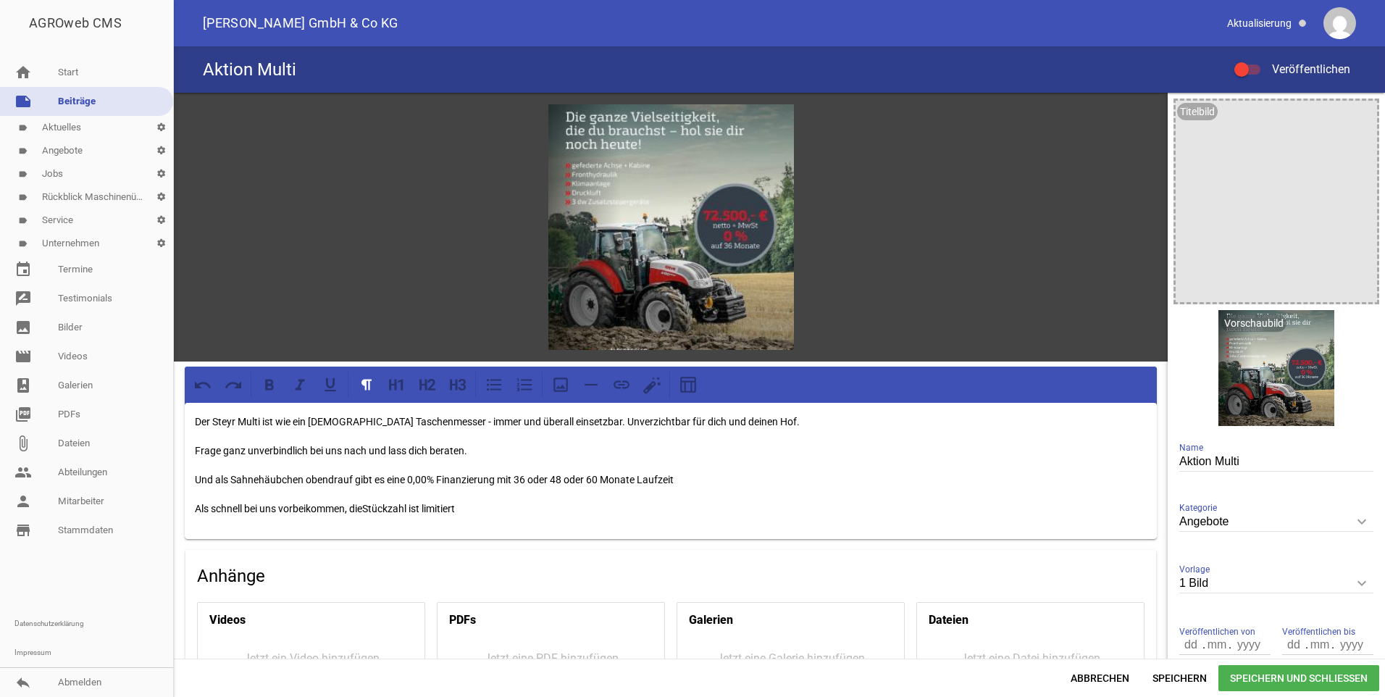
click at [366, 505] on p "Als schnell bei uns vorbeikommen, dieStückzahl ist limitiert" at bounding box center [671, 508] width 952 height 17
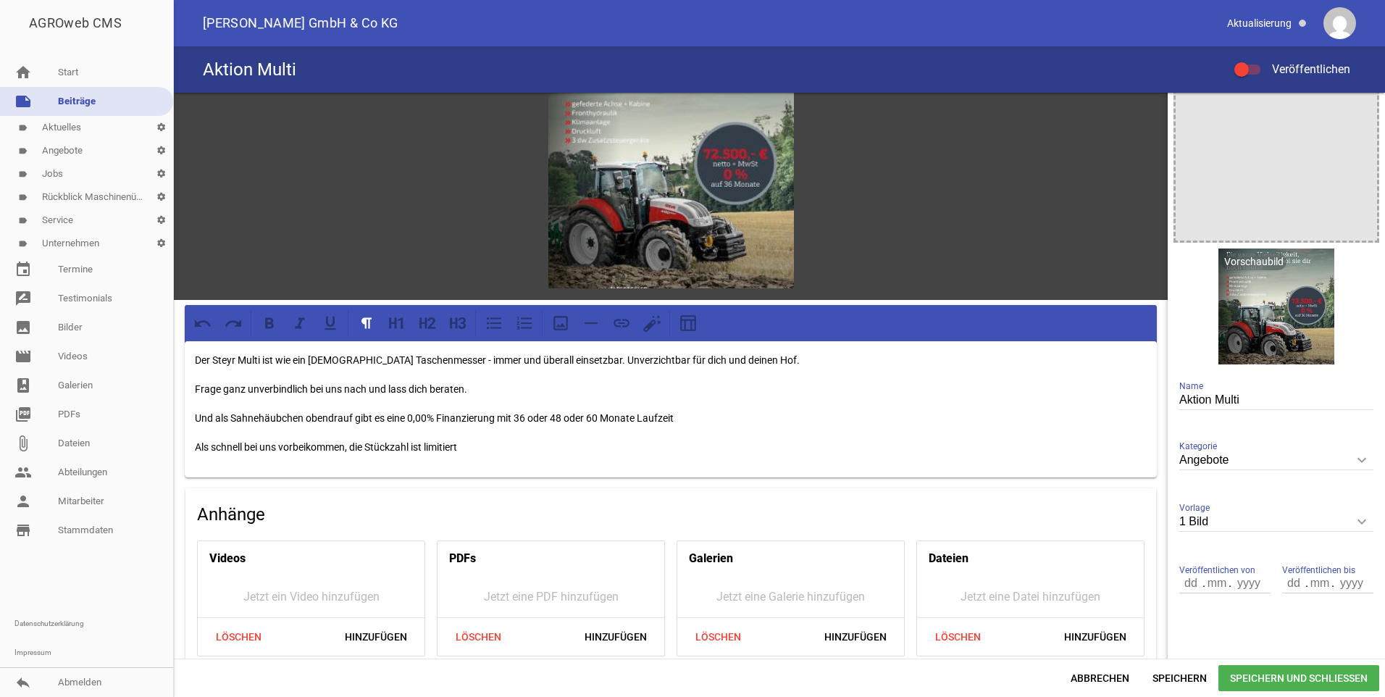
scroll to position [145, 0]
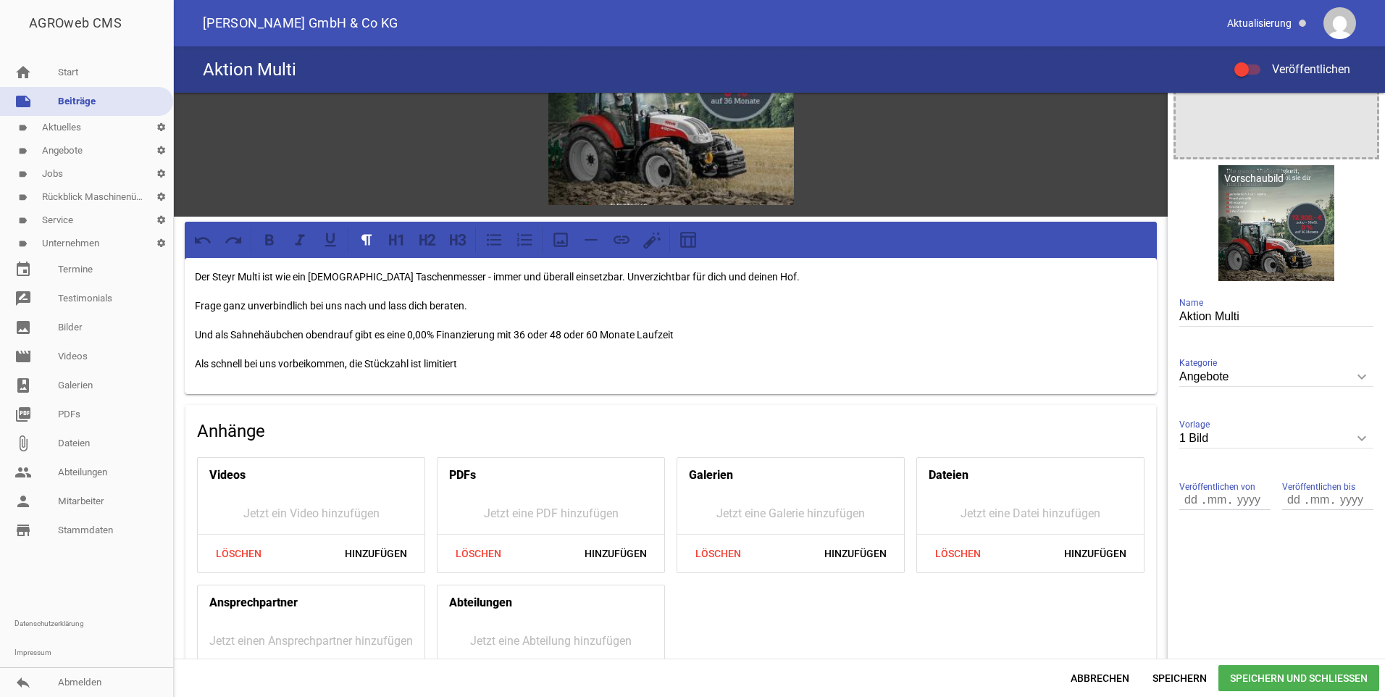
click at [1311, 680] on span "Speichern und Schließen" at bounding box center [1299, 678] width 161 height 26
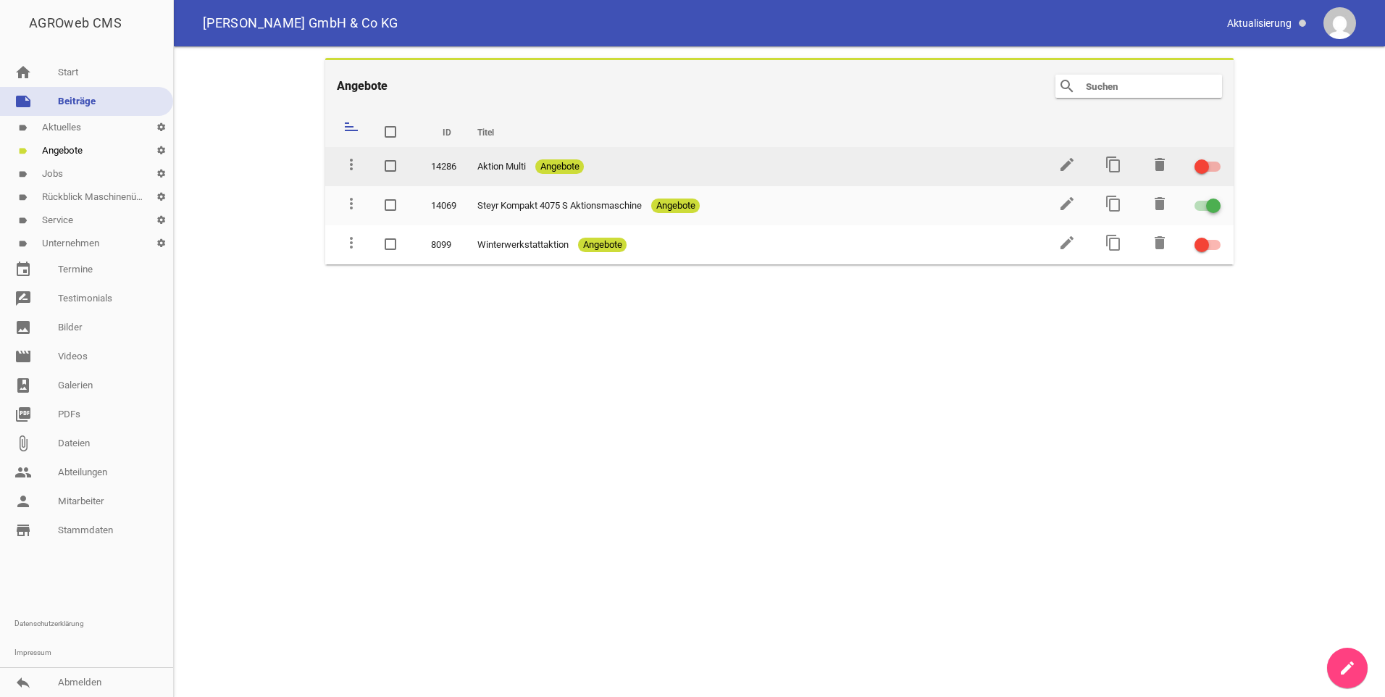
click at [1199, 167] on span at bounding box center [1202, 167] width 6 height 6
click at [1216, 158] on input "checkbox" at bounding box center [1216, 158] width 0 height 0
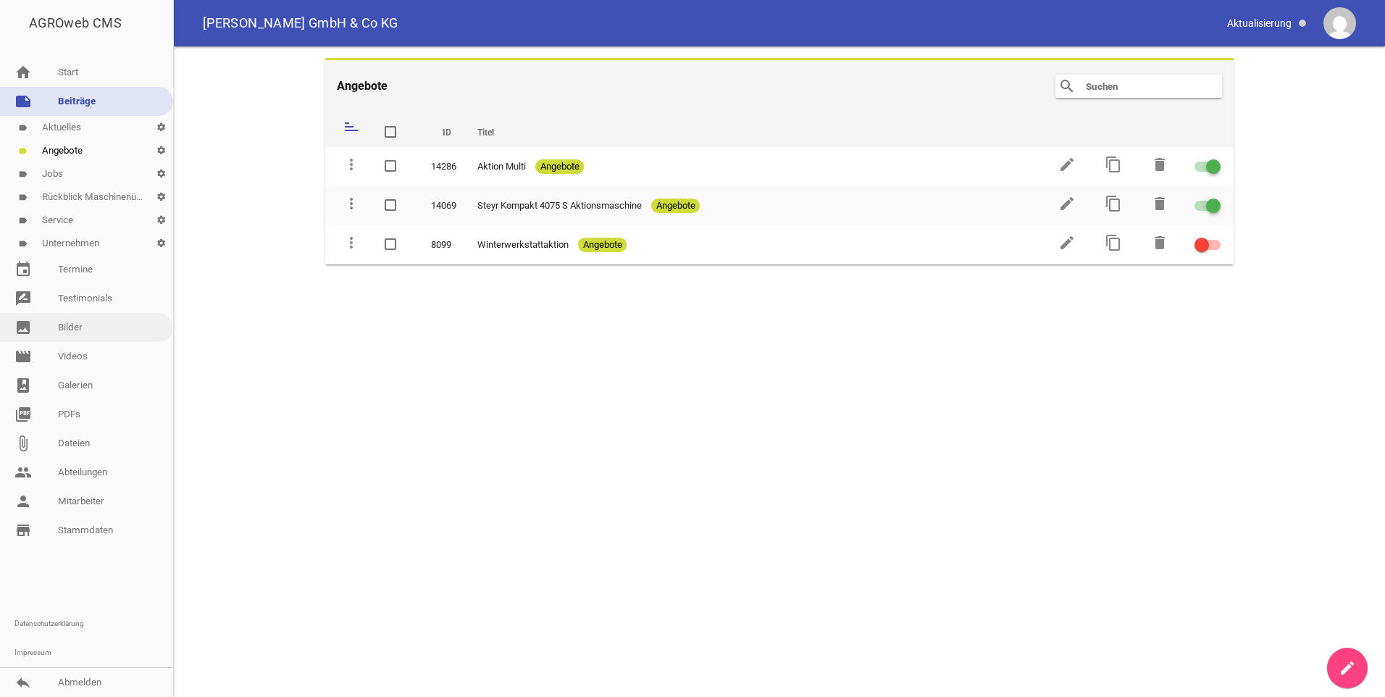
click at [70, 329] on link "image Bilder" at bounding box center [86, 327] width 173 height 29
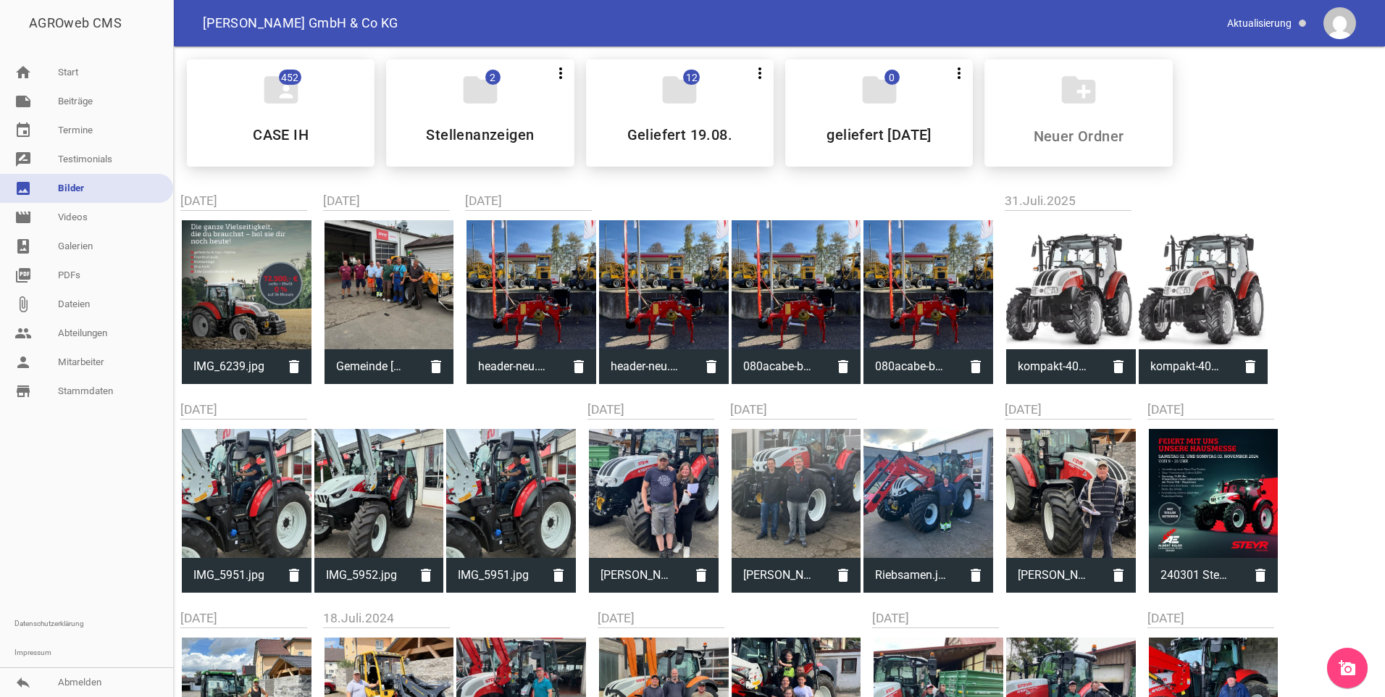
click at [1346, 664] on icon "add_a_photo" at bounding box center [1347, 667] width 17 height 17
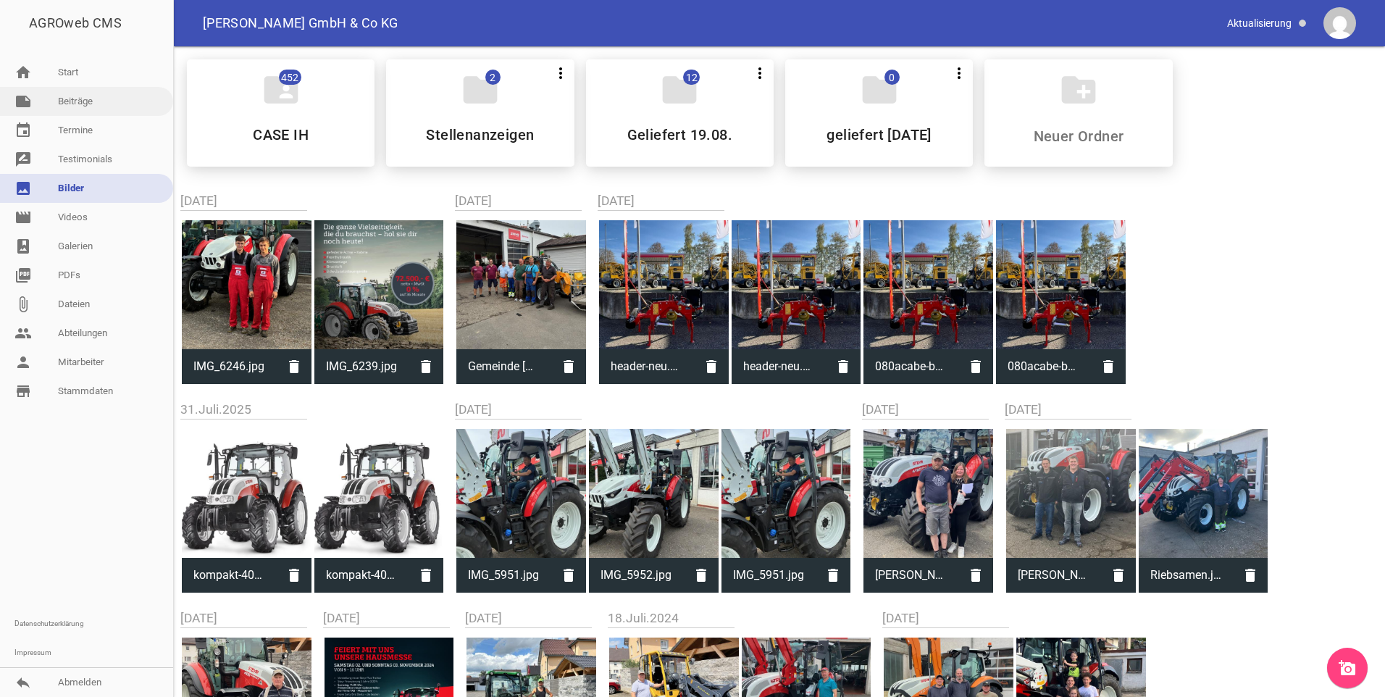
click at [75, 101] on link "note Beiträge" at bounding box center [86, 101] width 173 height 29
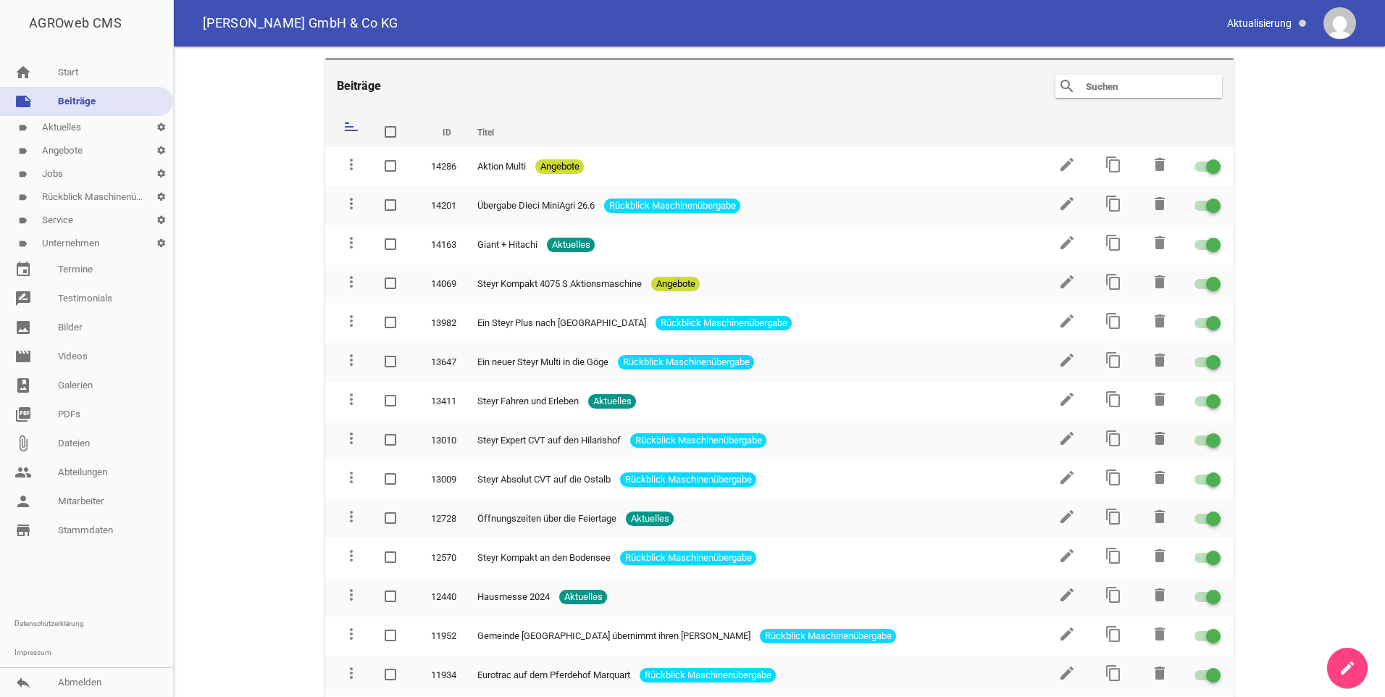
click at [76, 126] on link "label Aktuelles settings" at bounding box center [86, 127] width 173 height 23
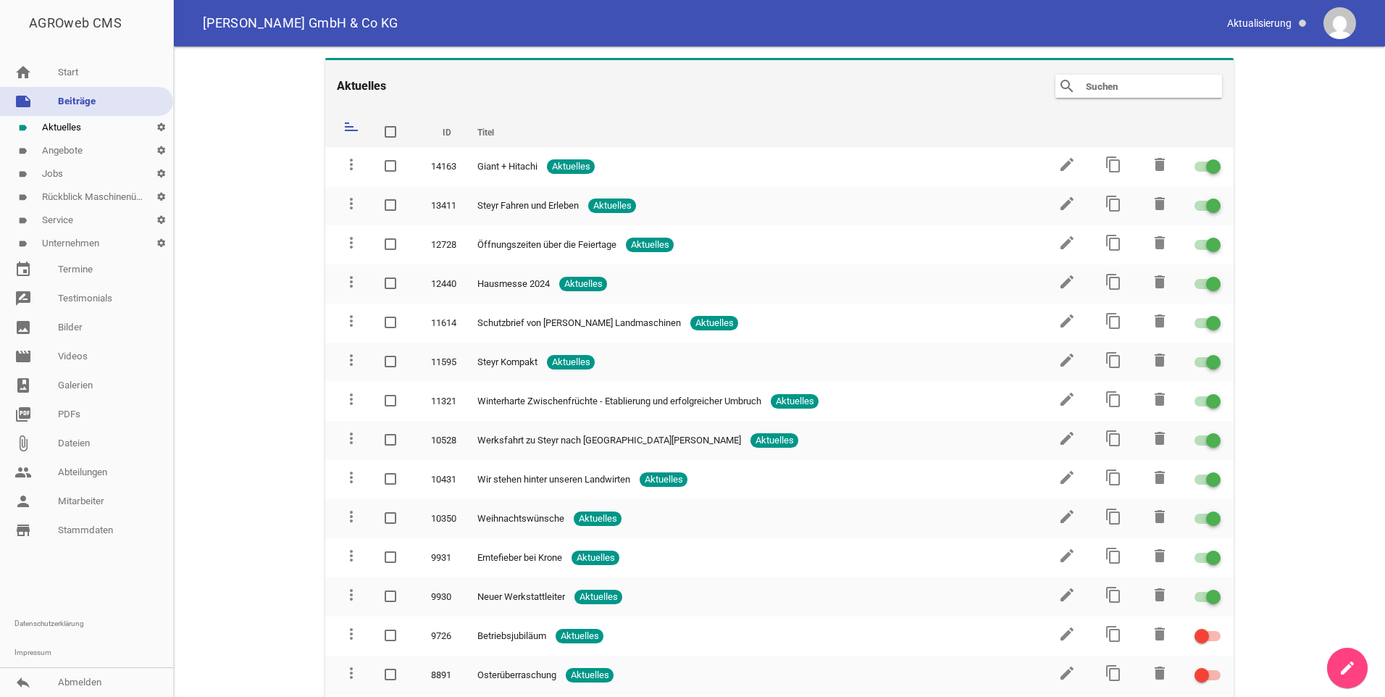
click at [1338, 677] on link "create" at bounding box center [1347, 668] width 41 height 41
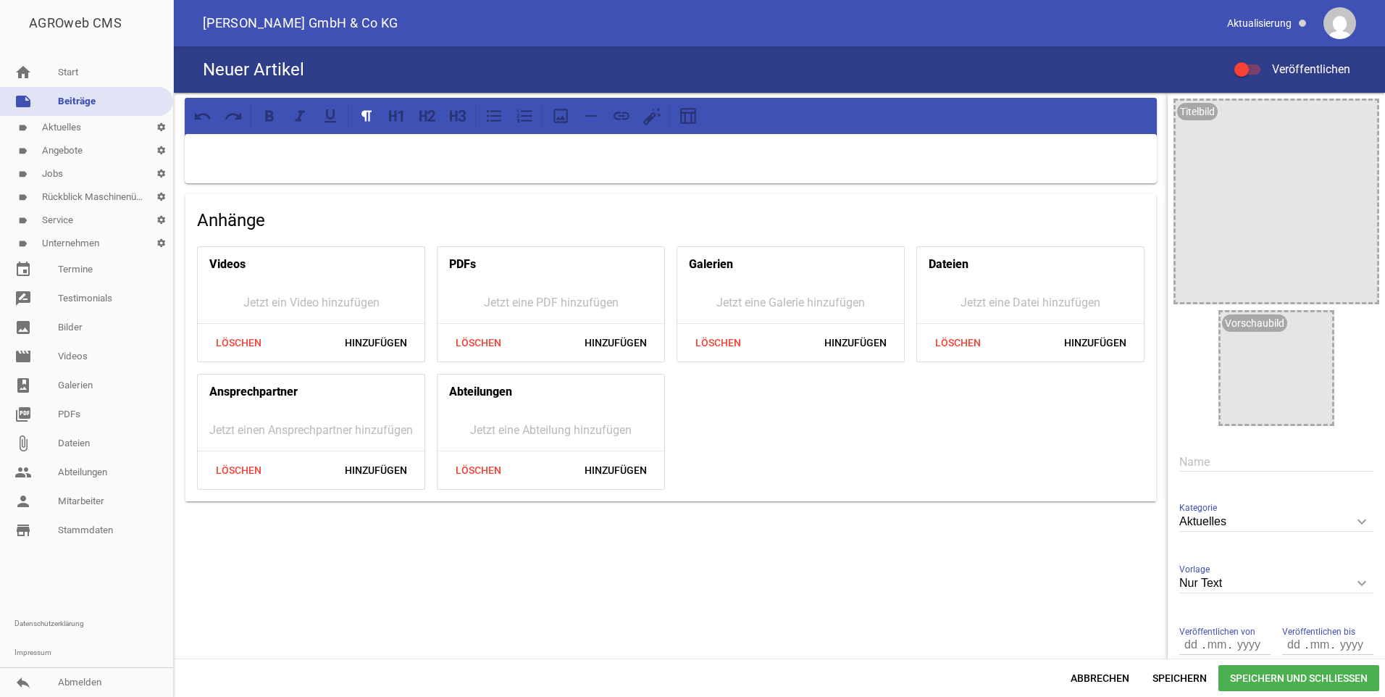
click at [1198, 458] on input "text" at bounding box center [1277, 462] width 194 height 20
type input "Ausbildungsstart am [DATE]"
click at [1358, 112] on icon "image" at bounding box center [1362, 115] width 23 height 23
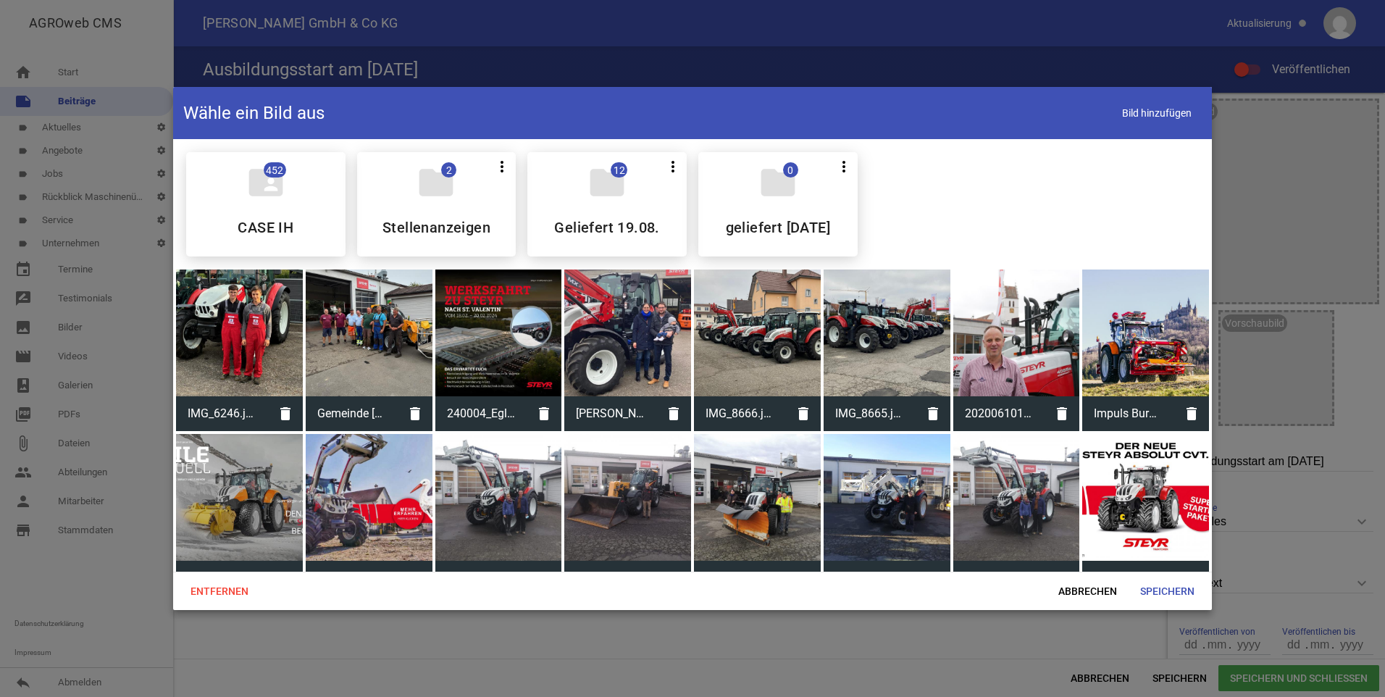
click at [1274, 217] on div at bounding box center [692, 348] width 1385 height 697
click at [1102, 590] on span "Abbrechen" at bounding box center [1088, 591] width 82 height 26
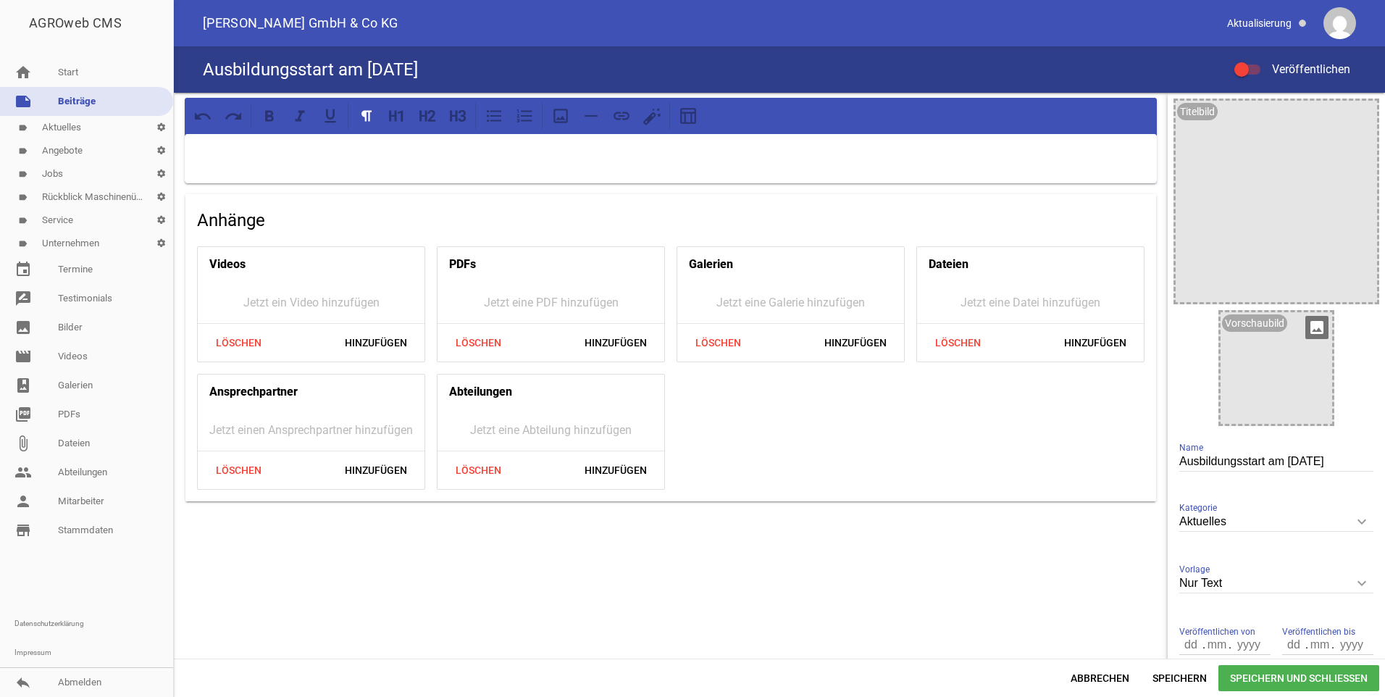
click at [1312, 322] on icon "image" at bounding box center [1317, 327] width 23 height 23
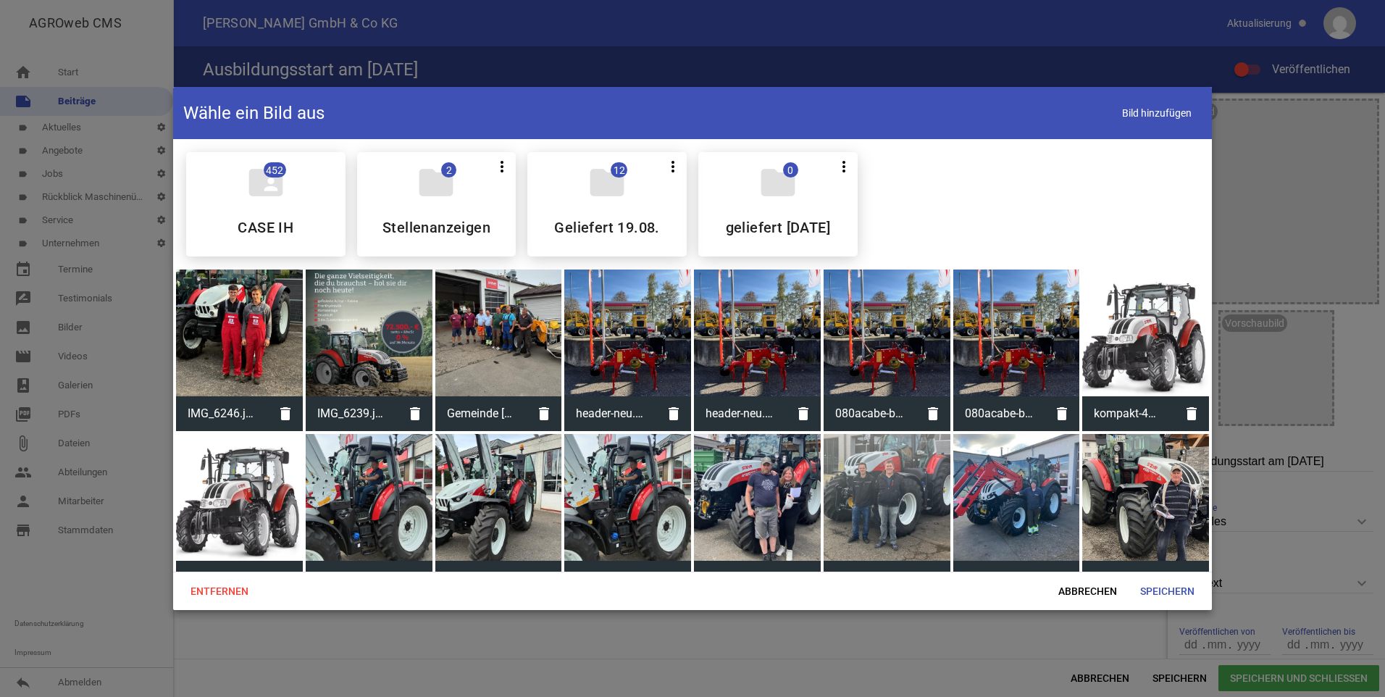
click at [258, 330] on div at bounding box center [239, 333] width 127 height 127
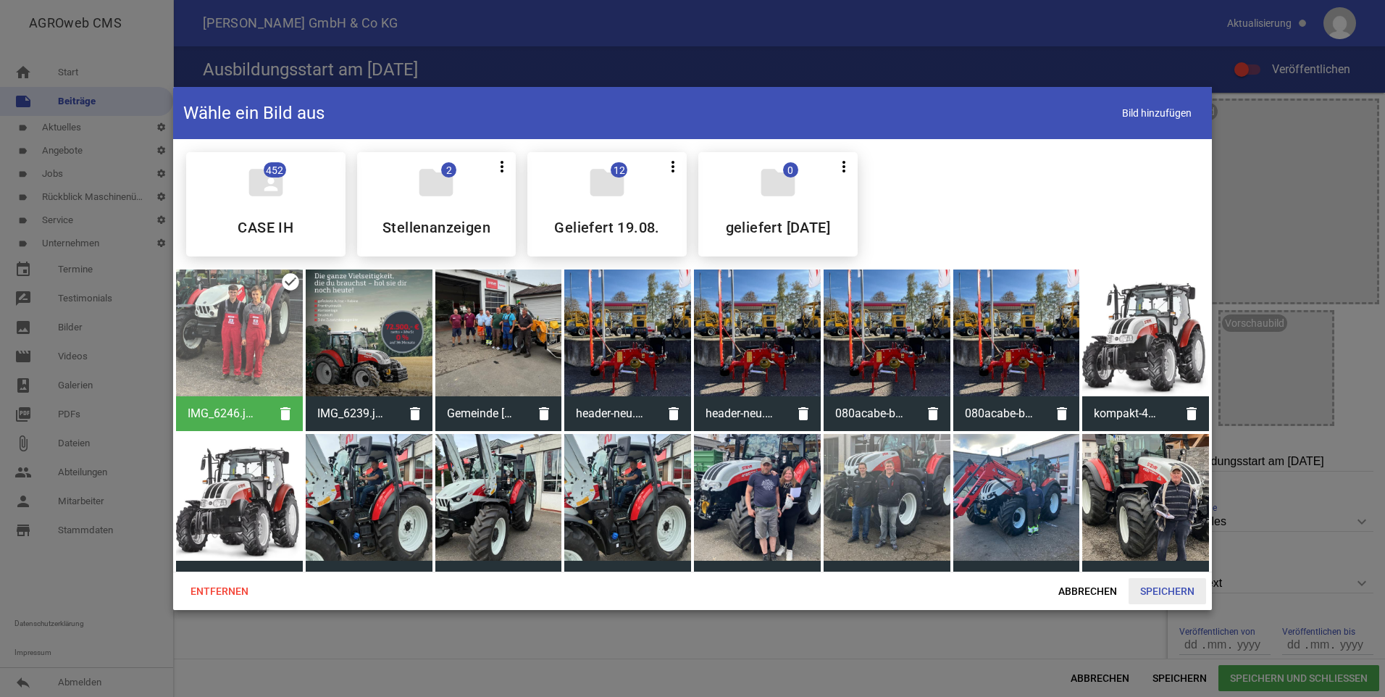
click at [1161, 593] on span "Speichern" at bounding box center [1168, 591] width 78 height 26
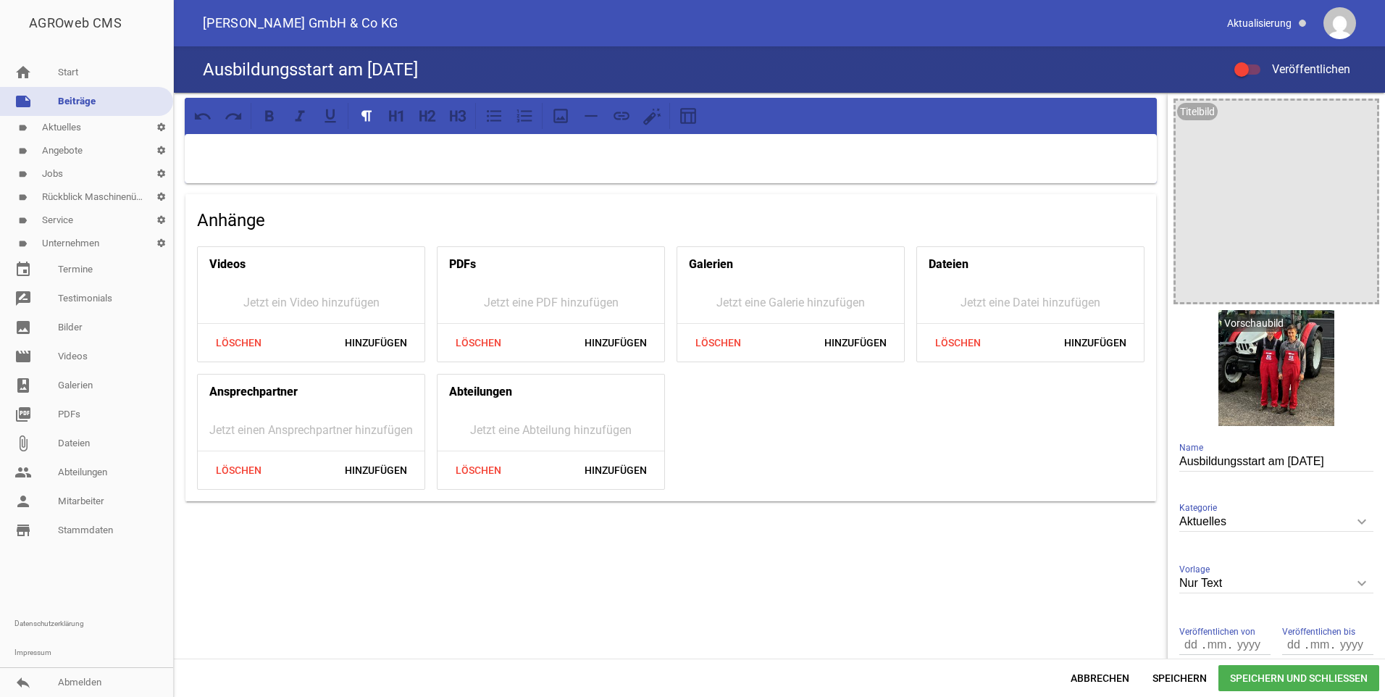
click at [1352, 584] on icon "keyboard_arrow_down" at bounding box center [1362, 583] width 23 height 23
click at [1352, 584] on input "Nur Text" at bounding box center [1277, 584] width 194 height 20
click at [1211, 649] on li "1 Bild" at bounding box center [1277, 651] width 194 height 35
type input "1 Bild"
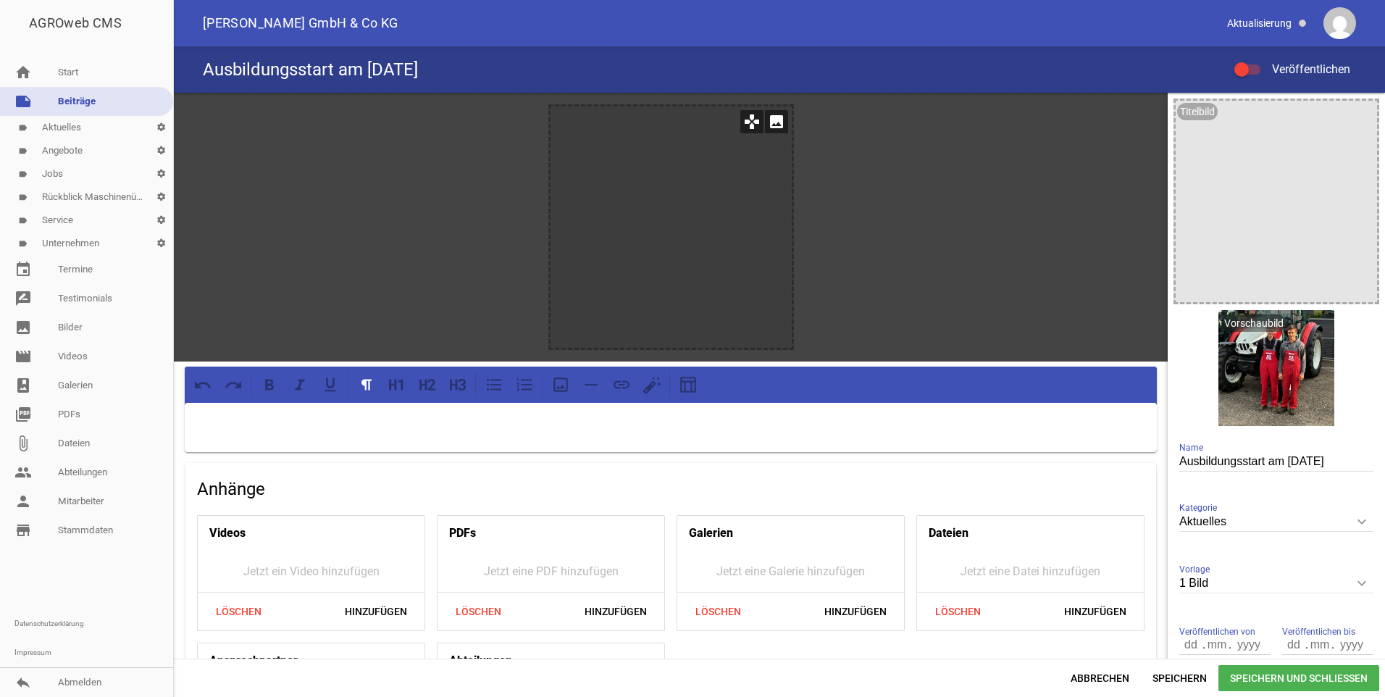
click at [775, 122] on icon "image" at bounding box center [776, 121] width 23 height 23
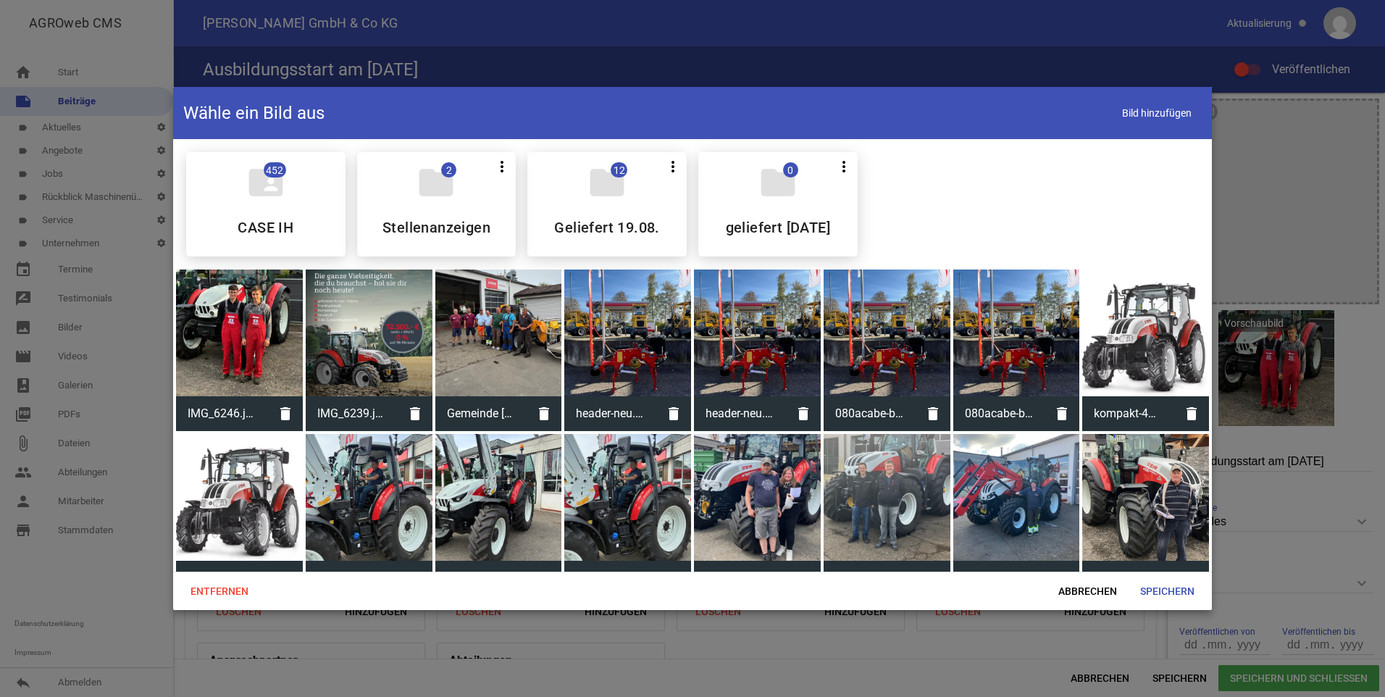
click at [264, 327] on div at bounding box center [239, 333] width 127 height 127
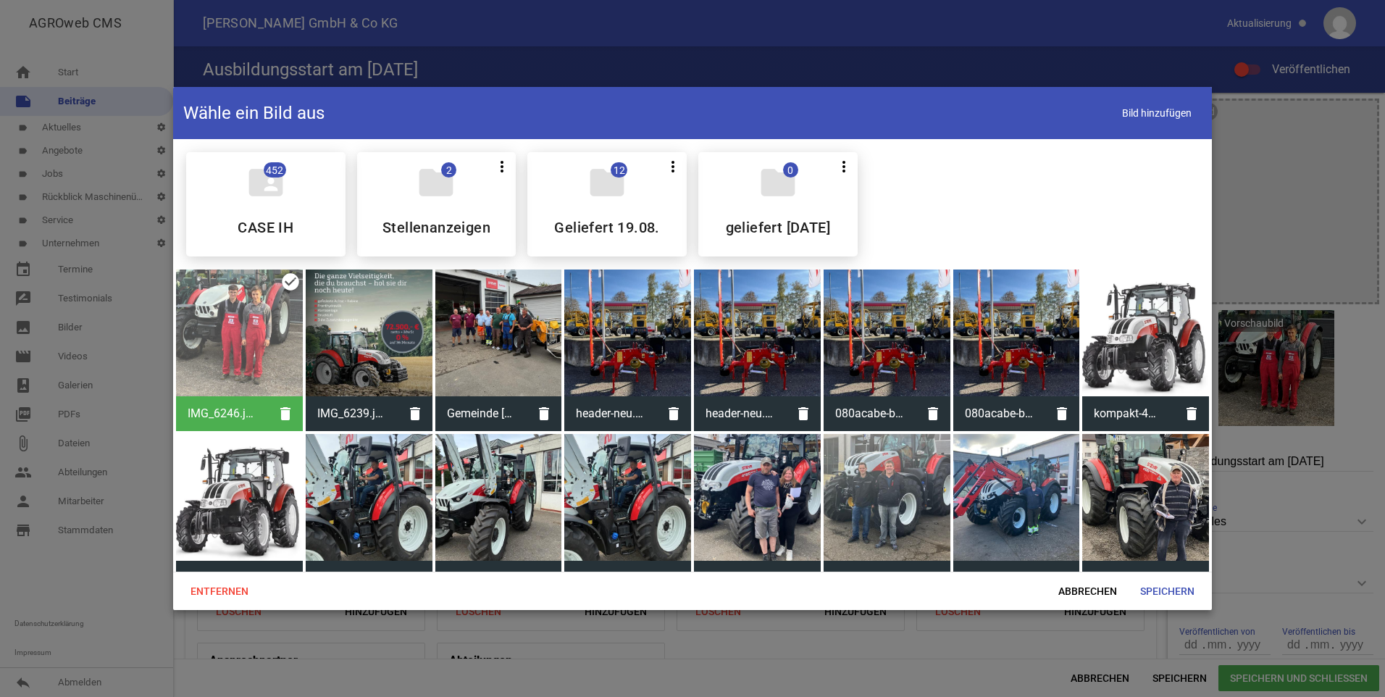
click at [264, 327] on div at bounding box center [239, 333] width 127 height 127
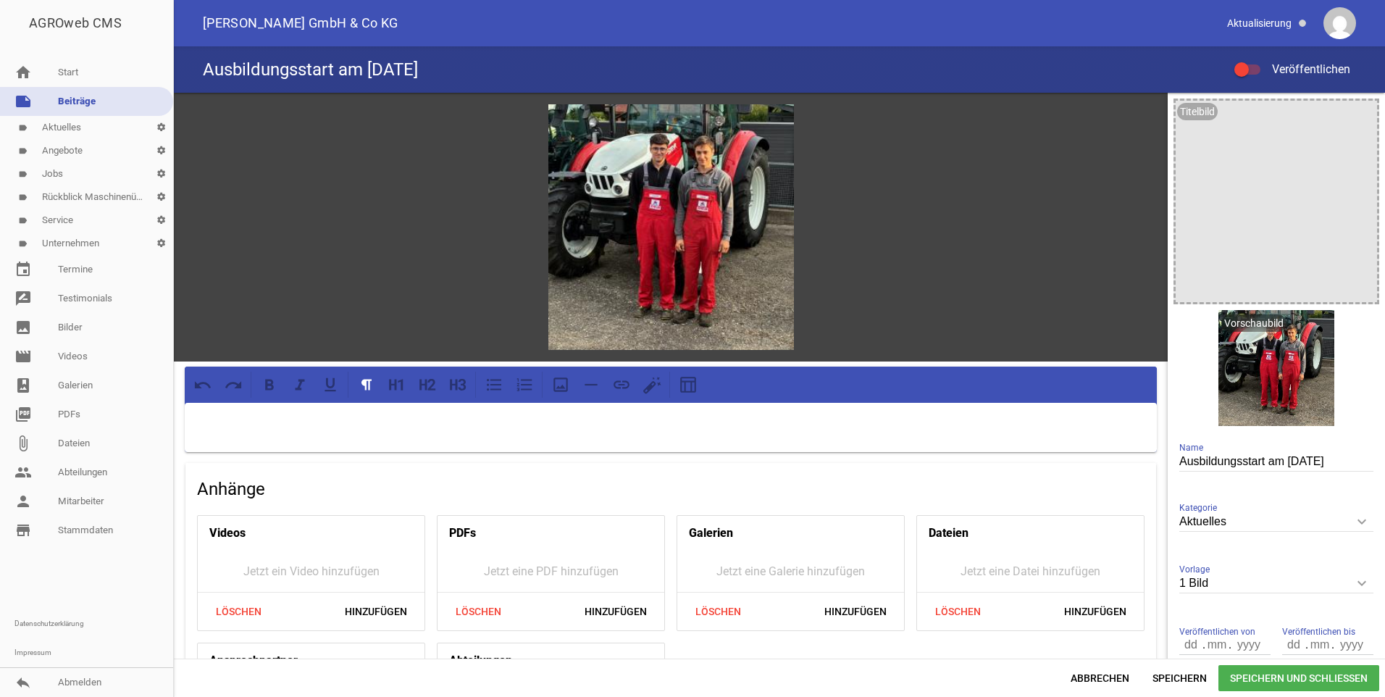
click at [240, 420] on p at bounding box center [671, 421] width 952 height 17
click at [1243, 66] on div at bounding box center [1242, 69] width 14 height 14
click at [1255, 61] on input "Veröffentlichen" at bounding box center [1255, 61] width 0 height 0
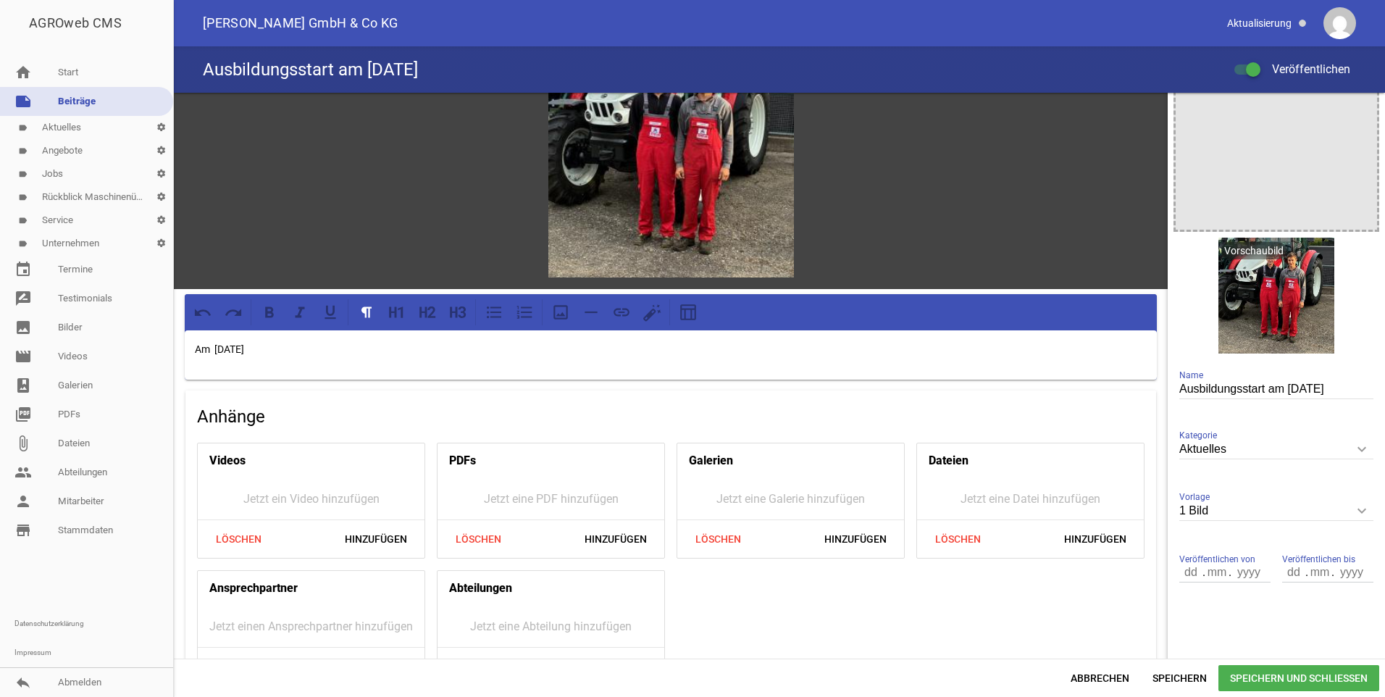
click at [293, 341] on p "Am 01.09.2025" at bounding box center [671, 349] width 952 height 17
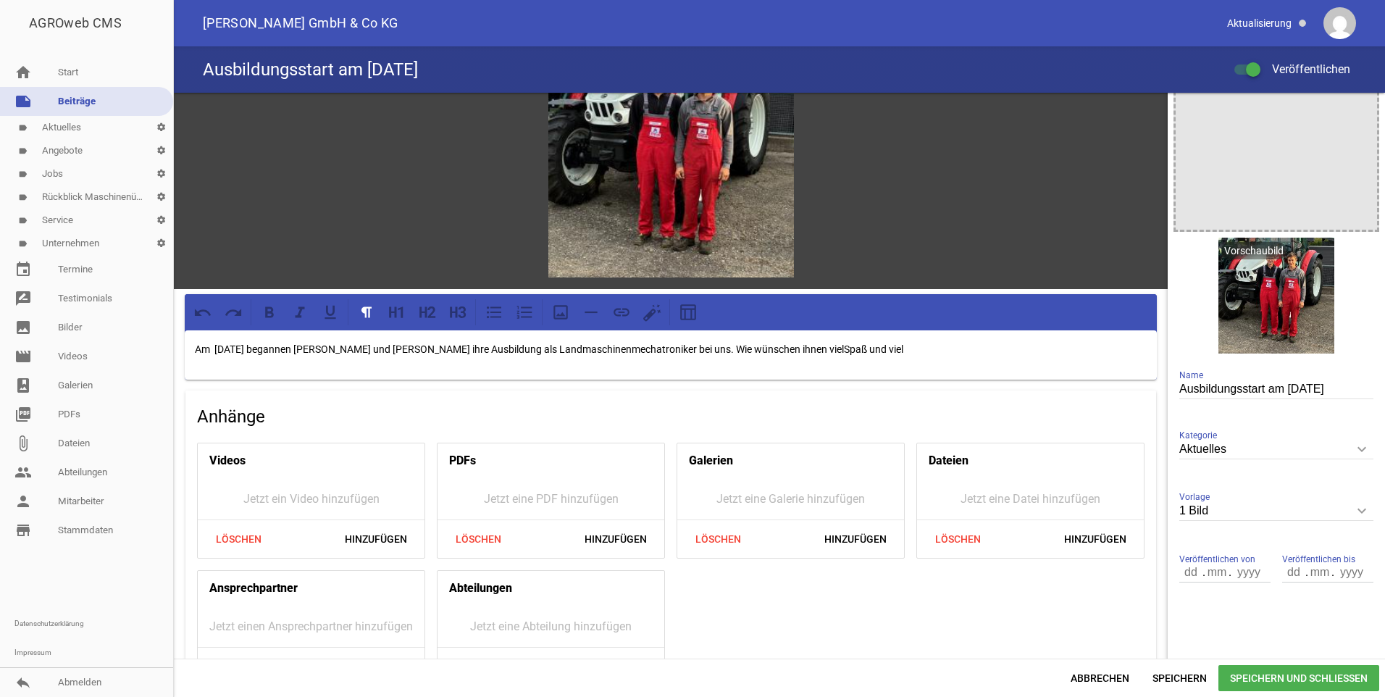
click at [840, 344] on p "Am 01.09.2025 begannen Julian Schaller und Lukas Karrer ihre Ausbildung als Lan…" at bounding box center [671, 349] width 952 height 17
click at [914, 347] on p "Am 01.09.2025 begannen Julian Schaller und Lukas Karrer ihre Ausbildung als Lan…" at bounding box center [671, 349] width 952 height 17
click at [1301, 675] on span "Speichern und Schließen" at bounding box center [1299, 678] width 161 height 26
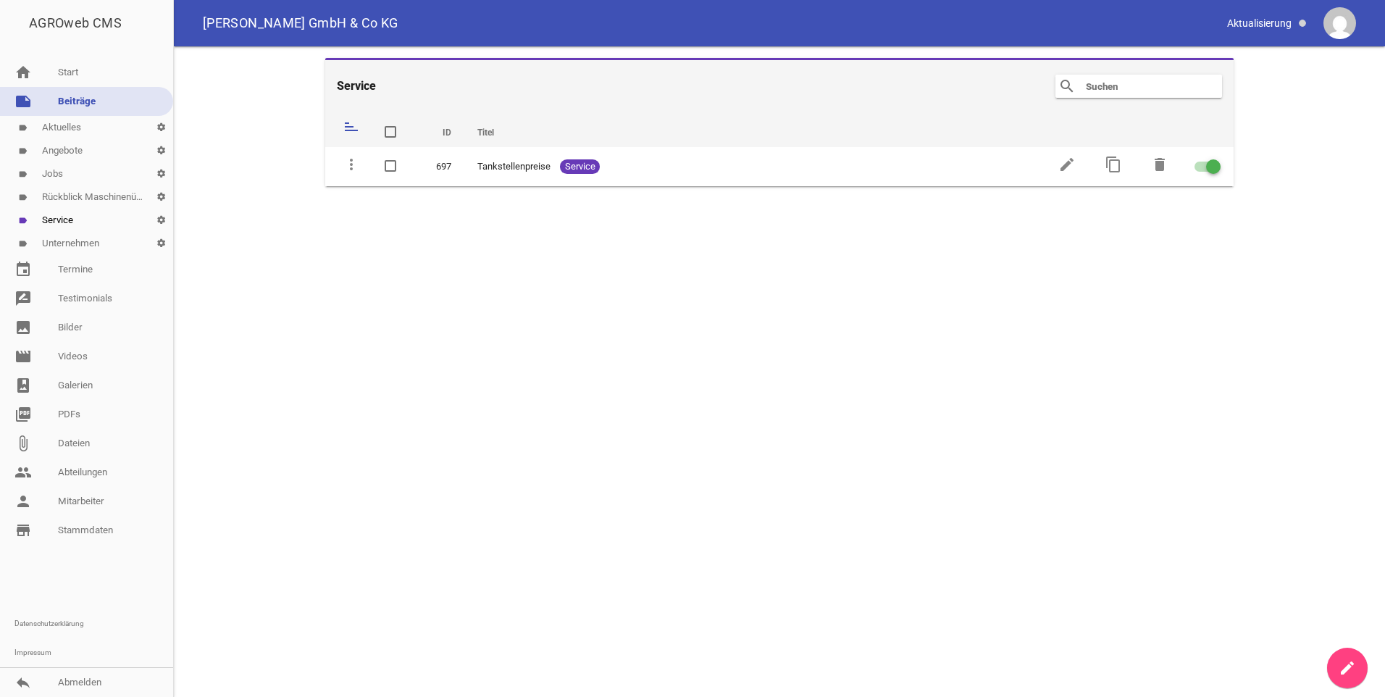
click at [50, 126] on link "label Aktuelles settings" at bounding box center [86, 127] width 173 height 23
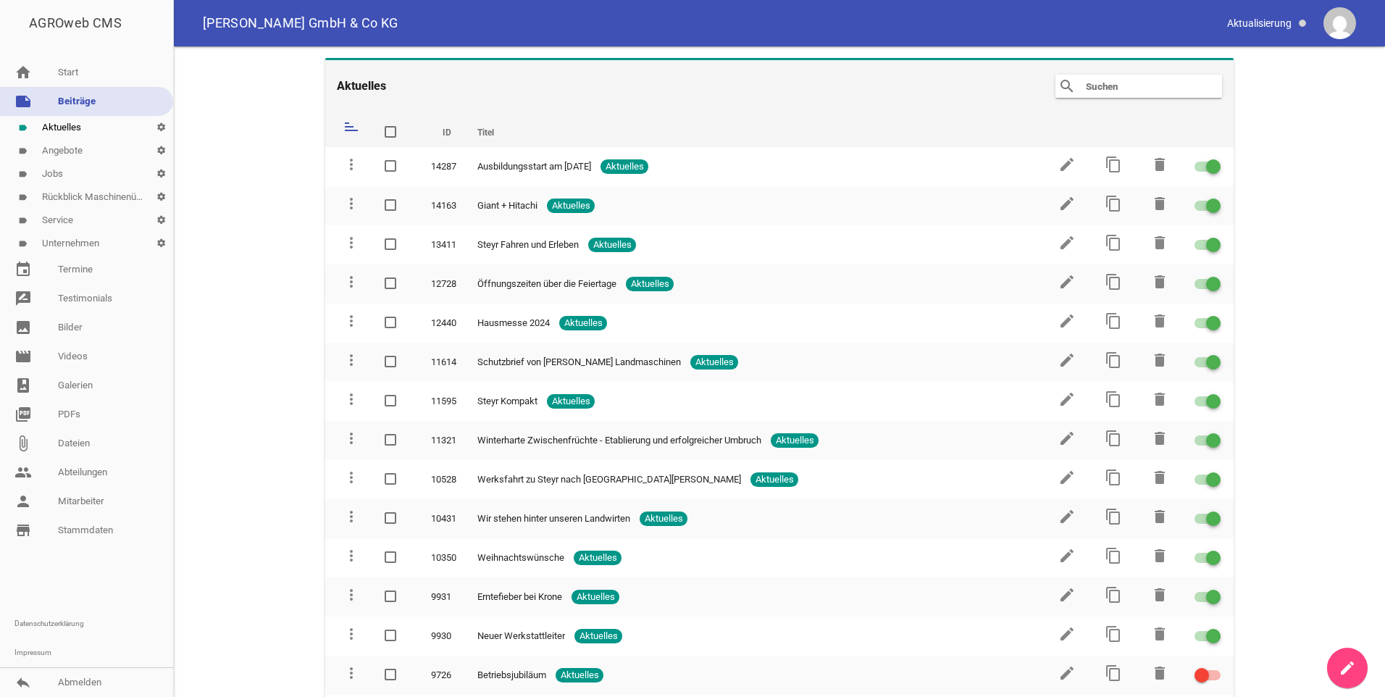
click at [65, 151] on link "label Angebote settings" at bounding box center [86, 150] width 173 height 23
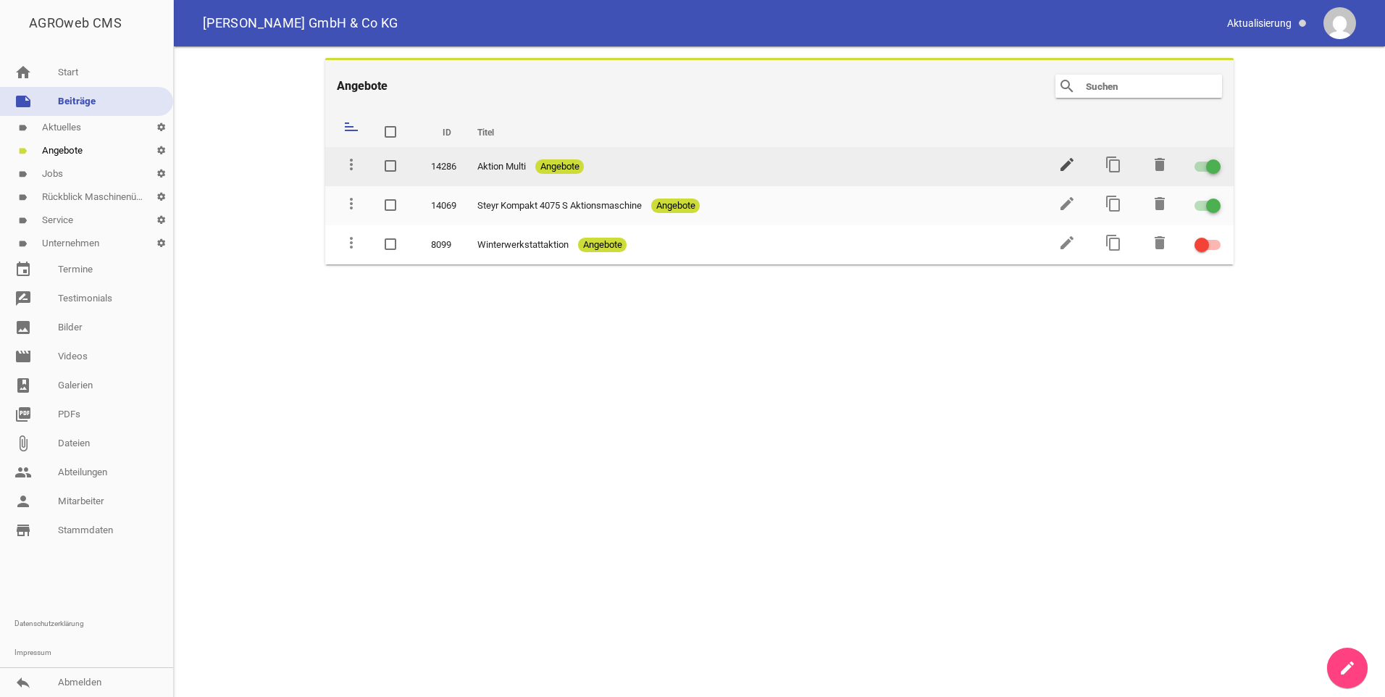
click at [1067, 162] on icon "edit" at bounding box center [1067, 164] width 17 height 17
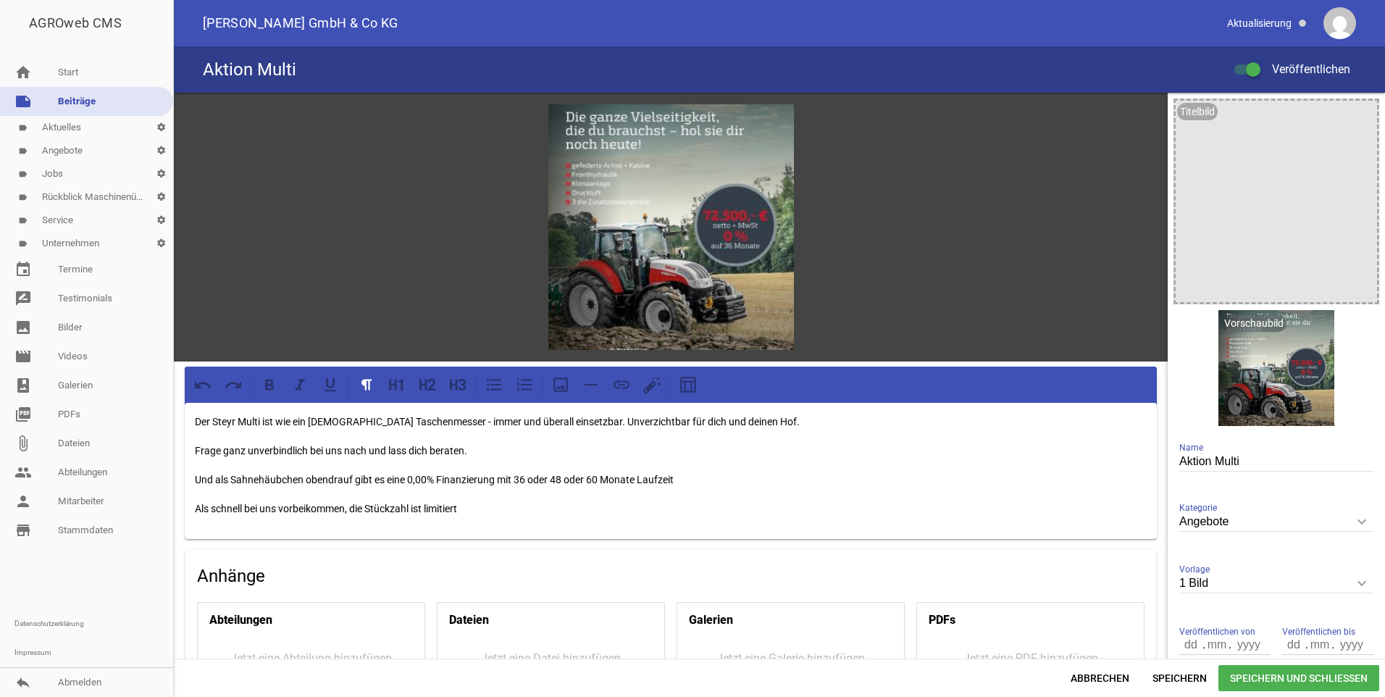
click at [208, 506] on p "Als schnell bei uns vorbeikommen, die Stückzahl ist limitiert" at bounding box center [671, 508] width 952 height 17
click at [1292, 680] on span "Speichern und Schließen" at bounding box center [1299, 678] width 161 height 26
